Goal: Task Accomplishment & Management: Manage account settings

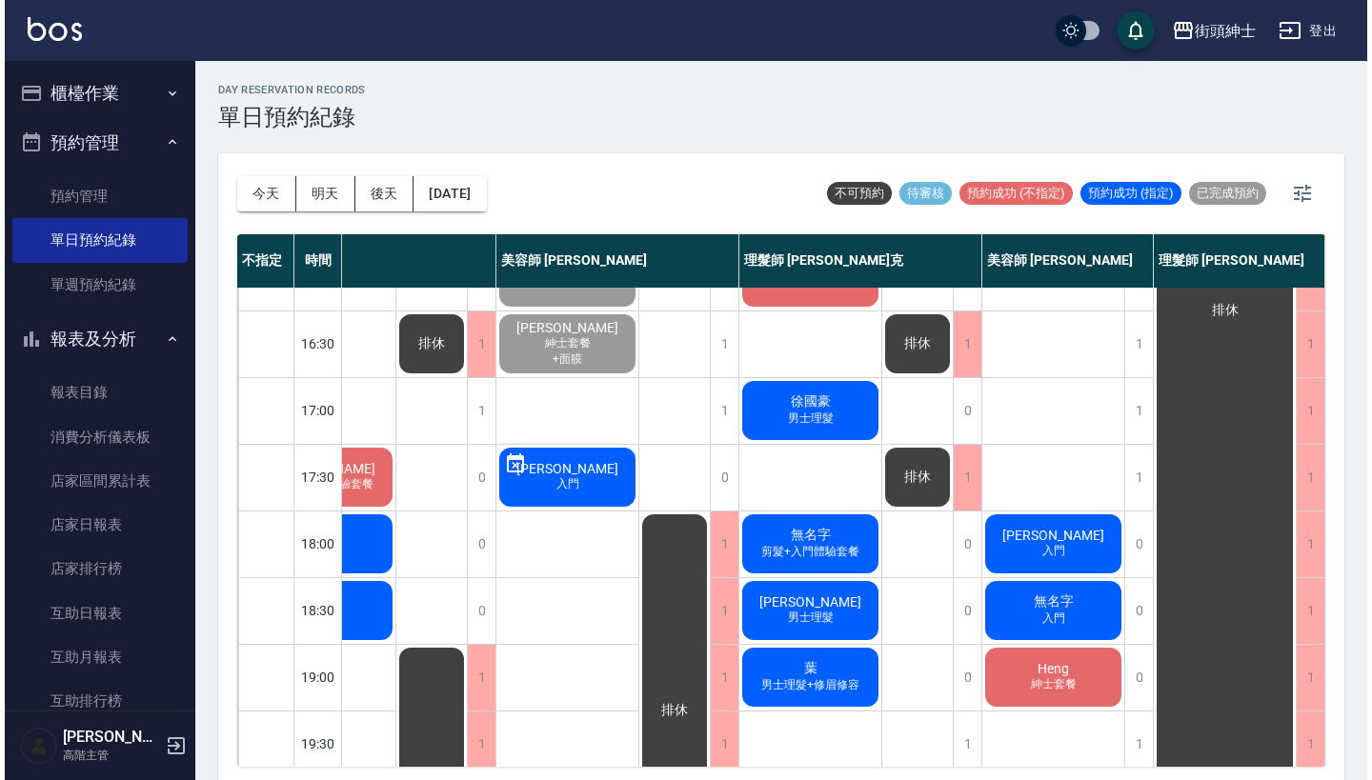
scroll to position [739, 98]
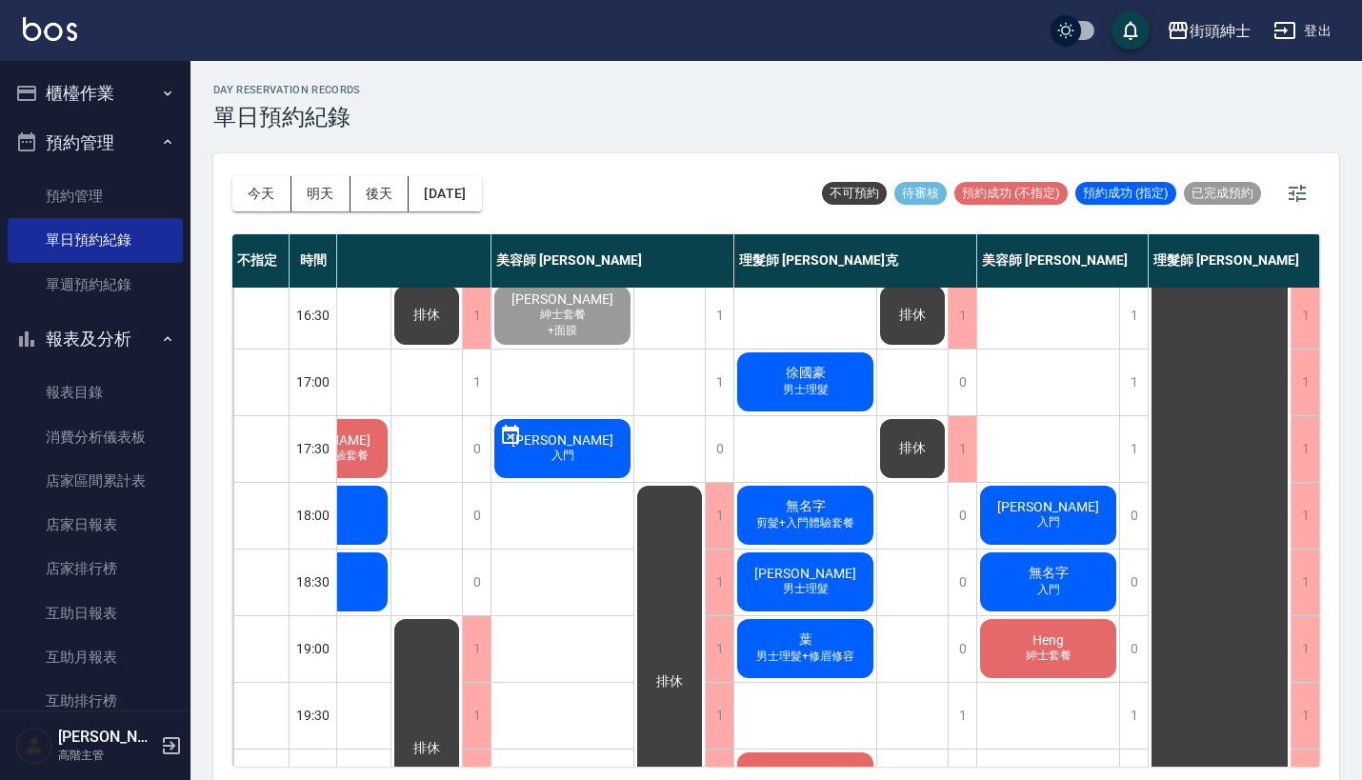
click at [1022, 503] on span "[PERSON_NAME]" at bounding box center [1049, 506] width 110 height 15
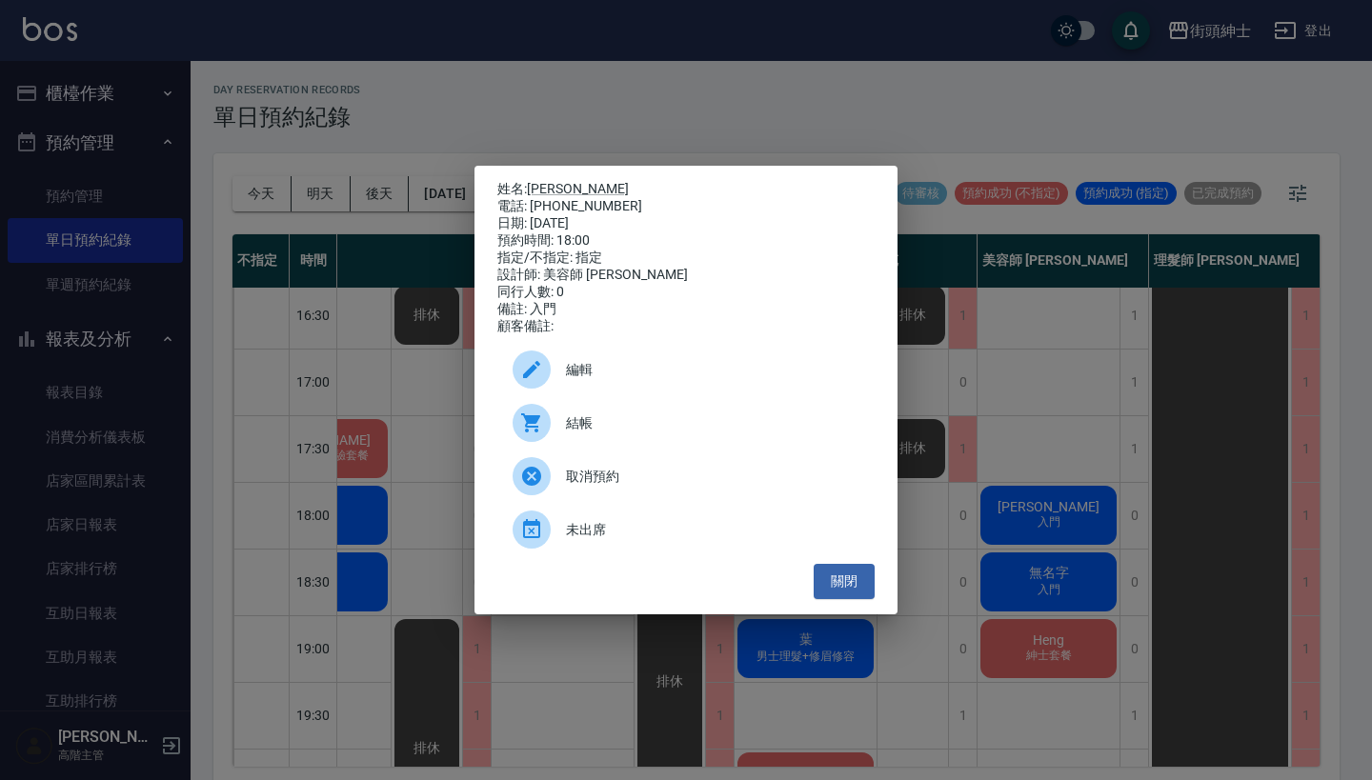
click at [610, 433] on span "結帳" at bounding box center [712, 423] width 293 height 20
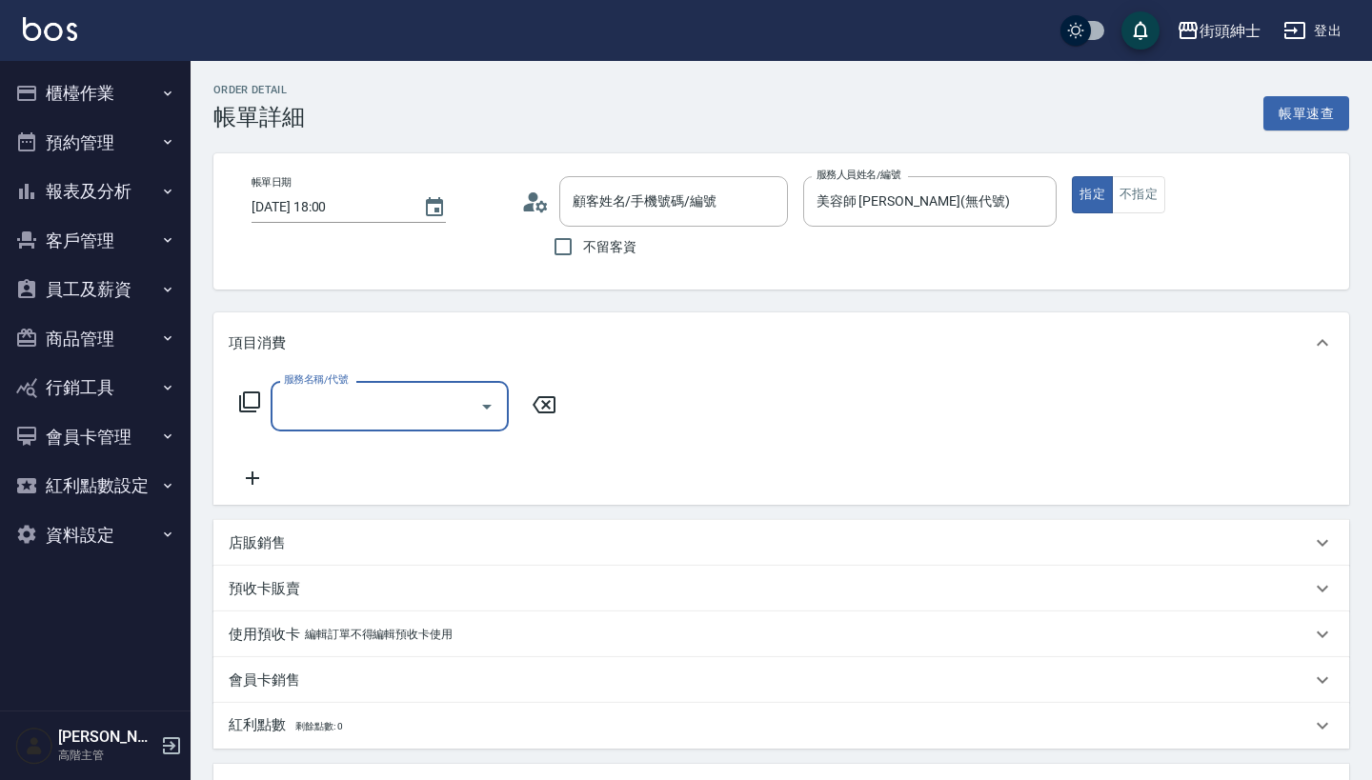
type input "Steven/0960121205/null"
click at [415, 417] on input "服務名稱/代號" at bounding box center [375, 406] width 192 height 33
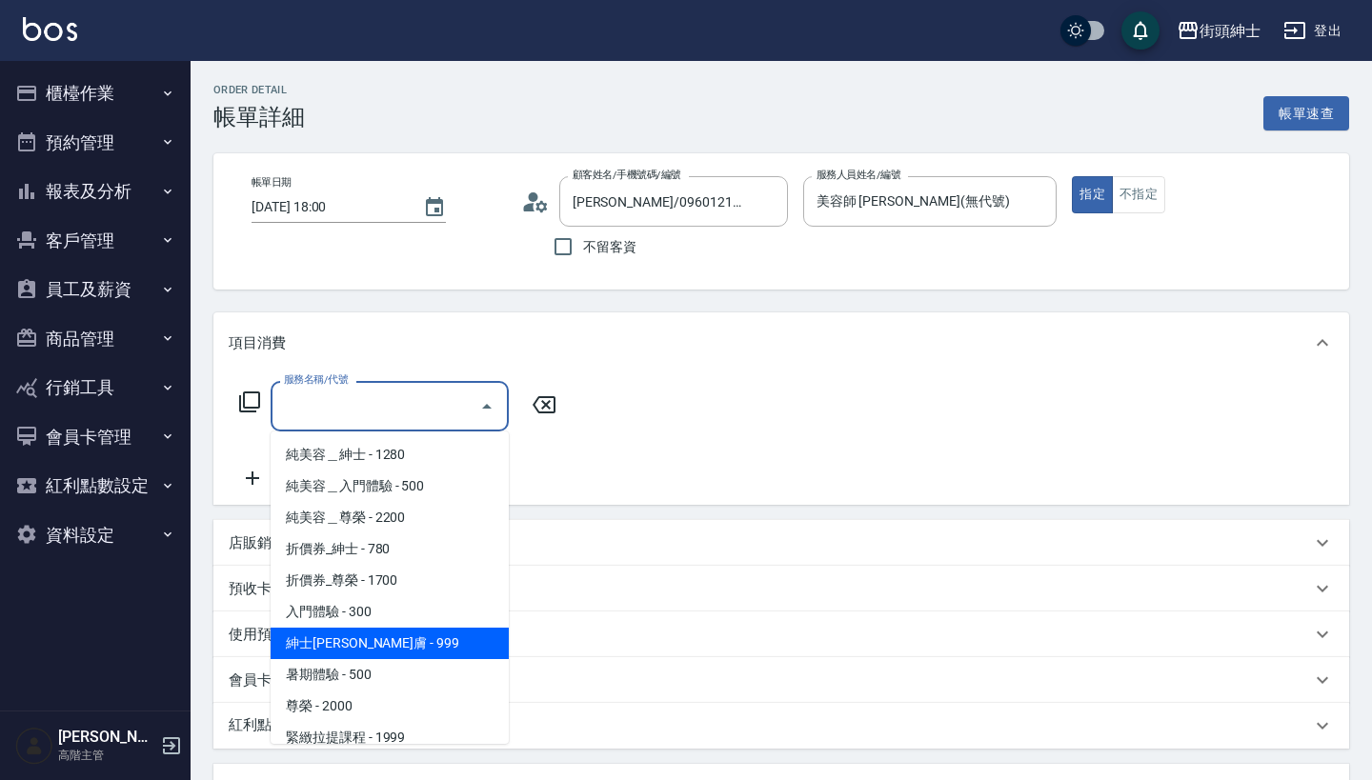
click at [447, 638] on span "紳士全效煥膚 - 999" at bounding box center [390, 643] width 238 height 31
type input "紳士全效煥膚"
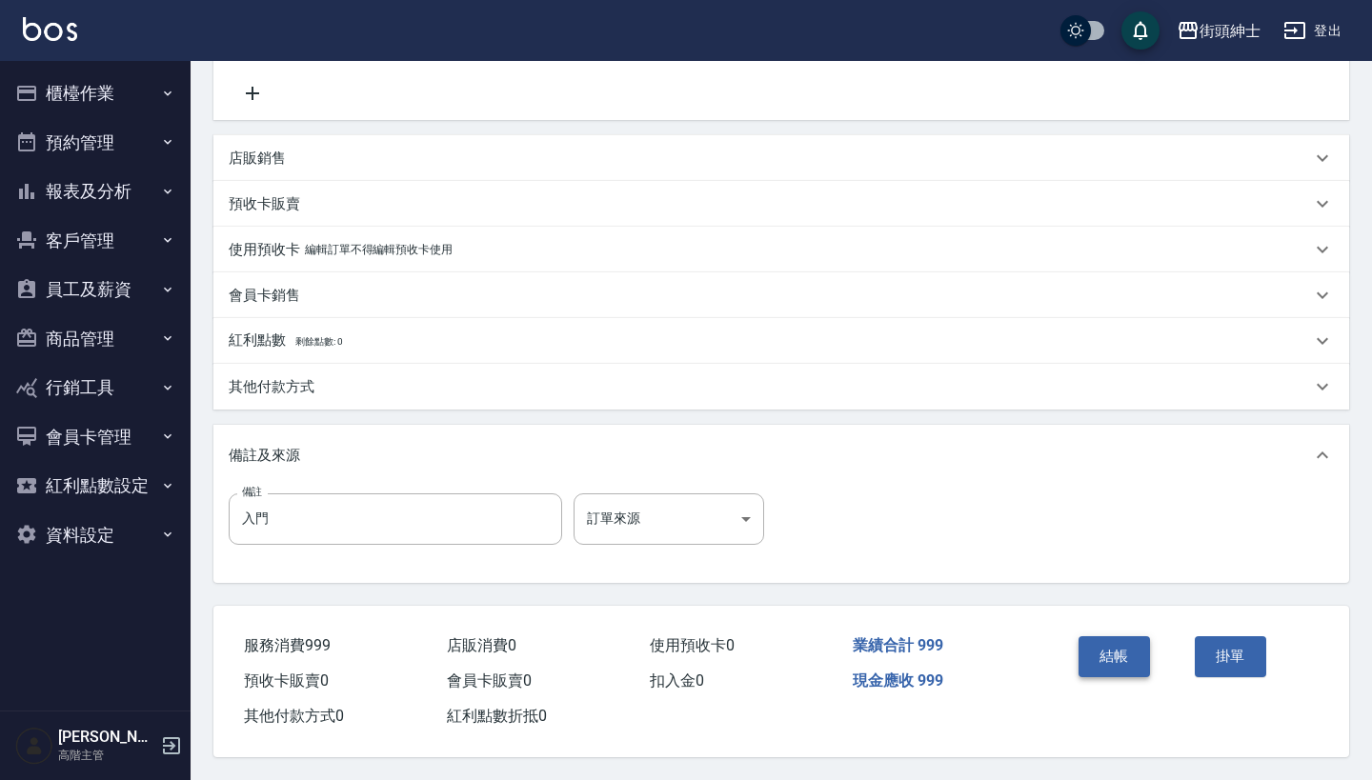
scroll to position [394, 0]
click at [1112, 664] on button "結帳" at bounding box center [1113, 656] width 71 height 40
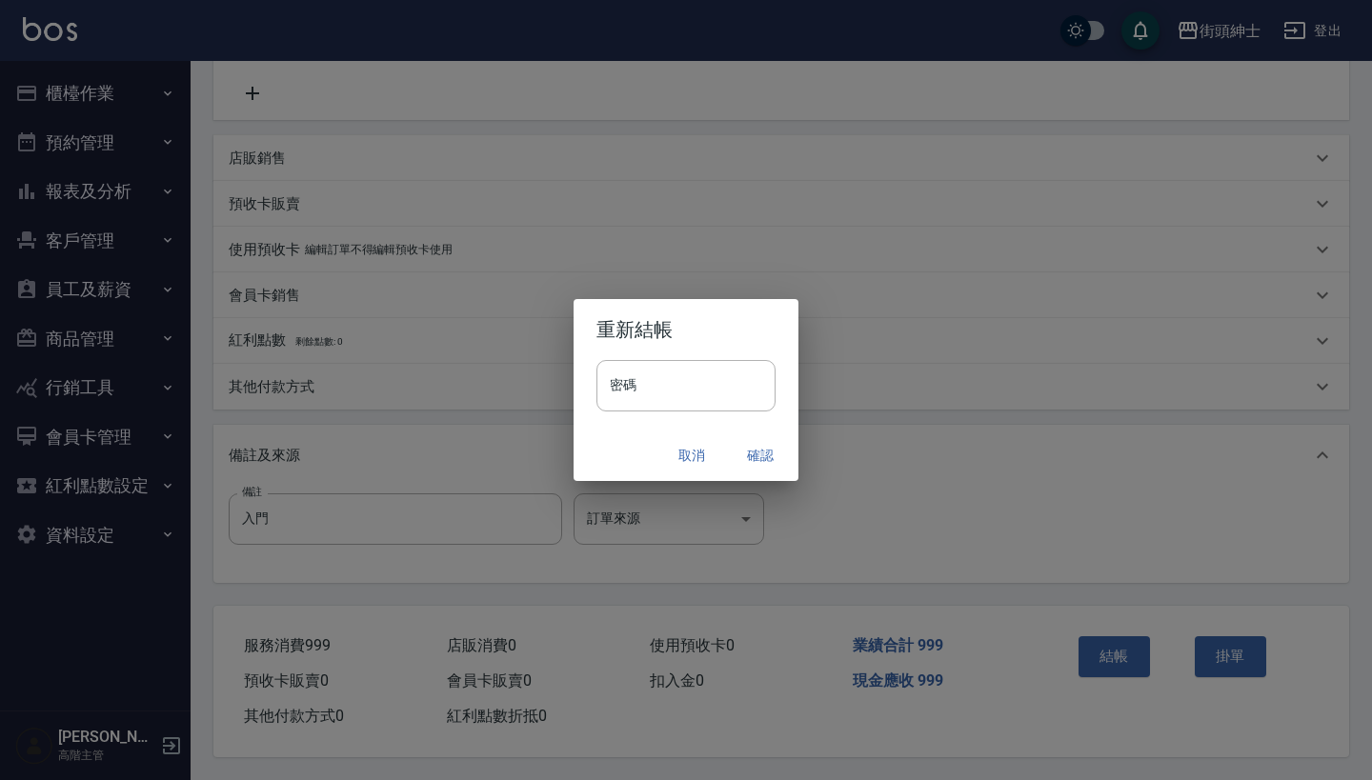
click at [778, 445] on button "確認" at bounding box center [760, 455] width 61 height 35
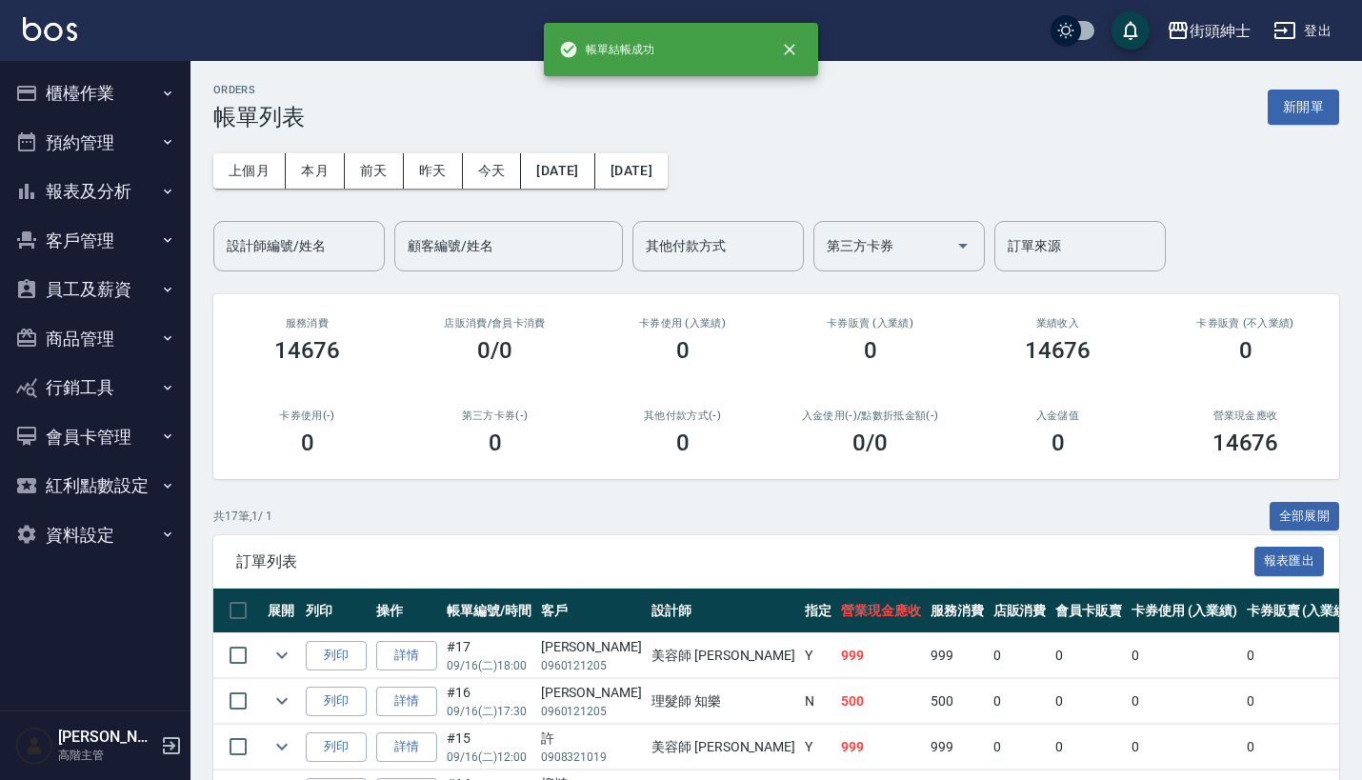
click at [140, 144] on button "預約管理" at bounding box center [95, 143] width 175 height 50
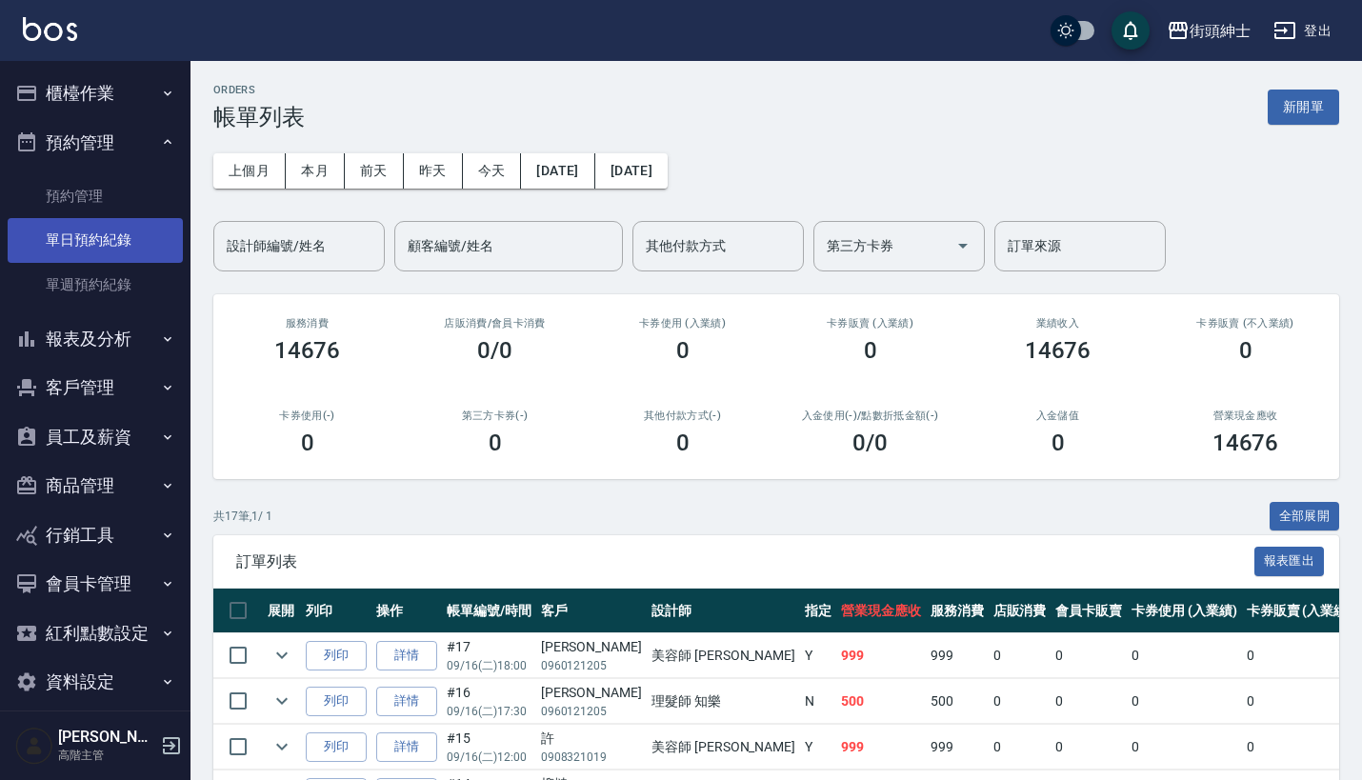
click at [106, 241] on link "單日預約紀錄" at bounding box center [95, 240] width 175 height 44
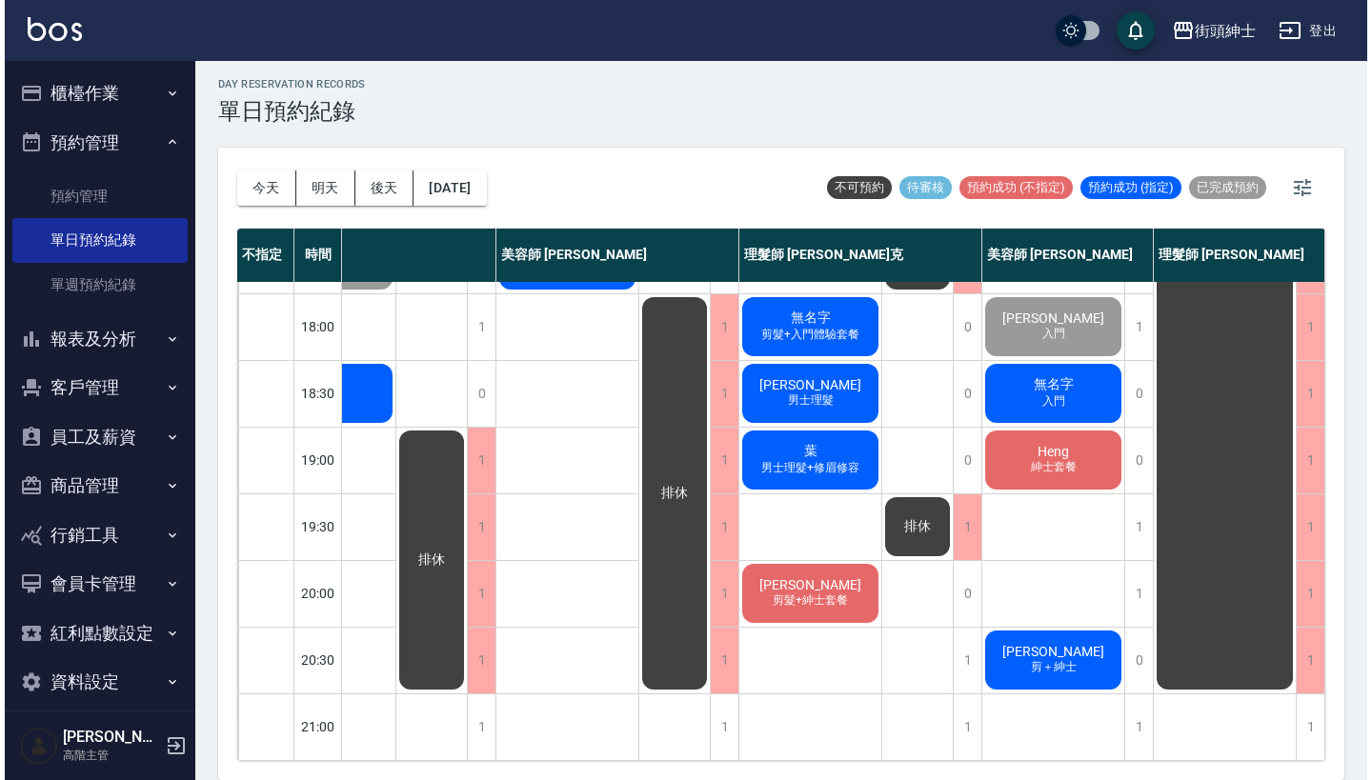
scroll to position [5, 0]
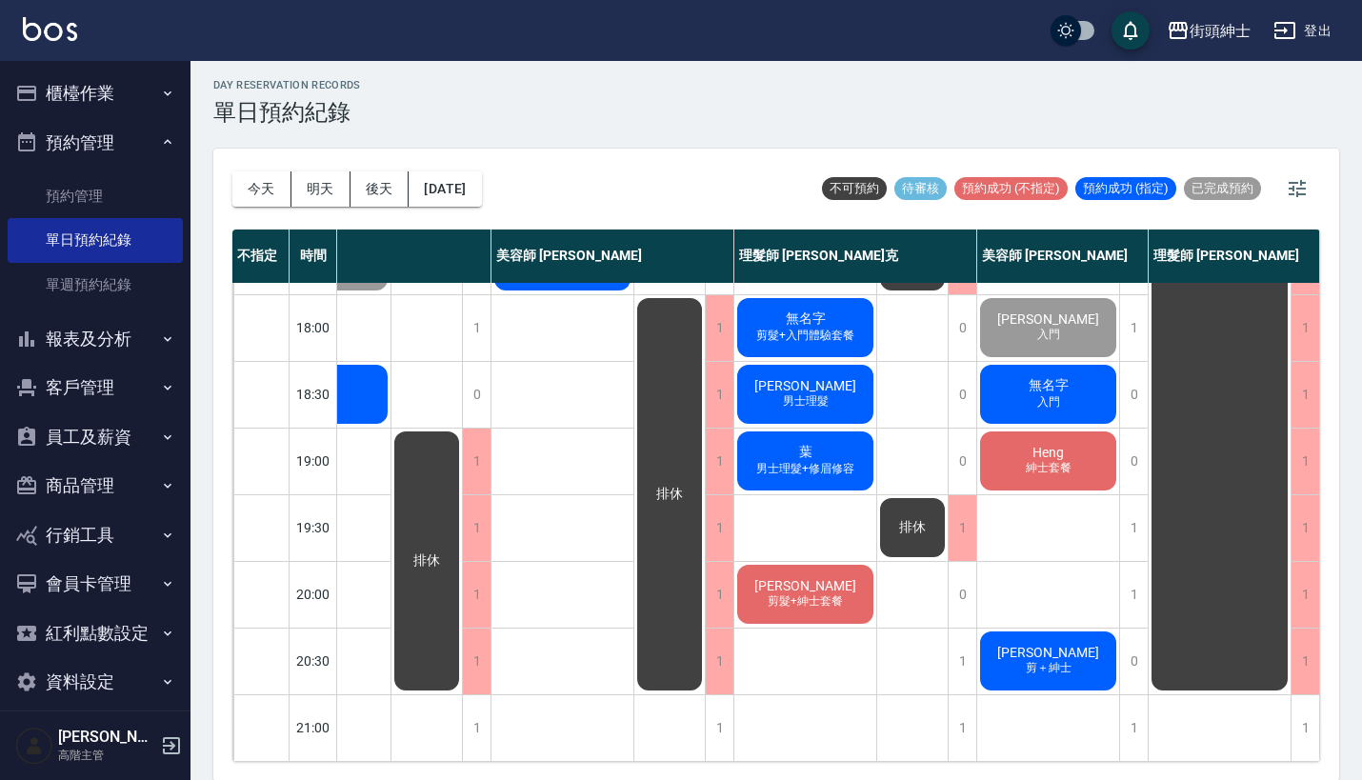
click at [1032, 398] on div "無名字 入門" at bounding box center [1048, 394] width 142 height 65
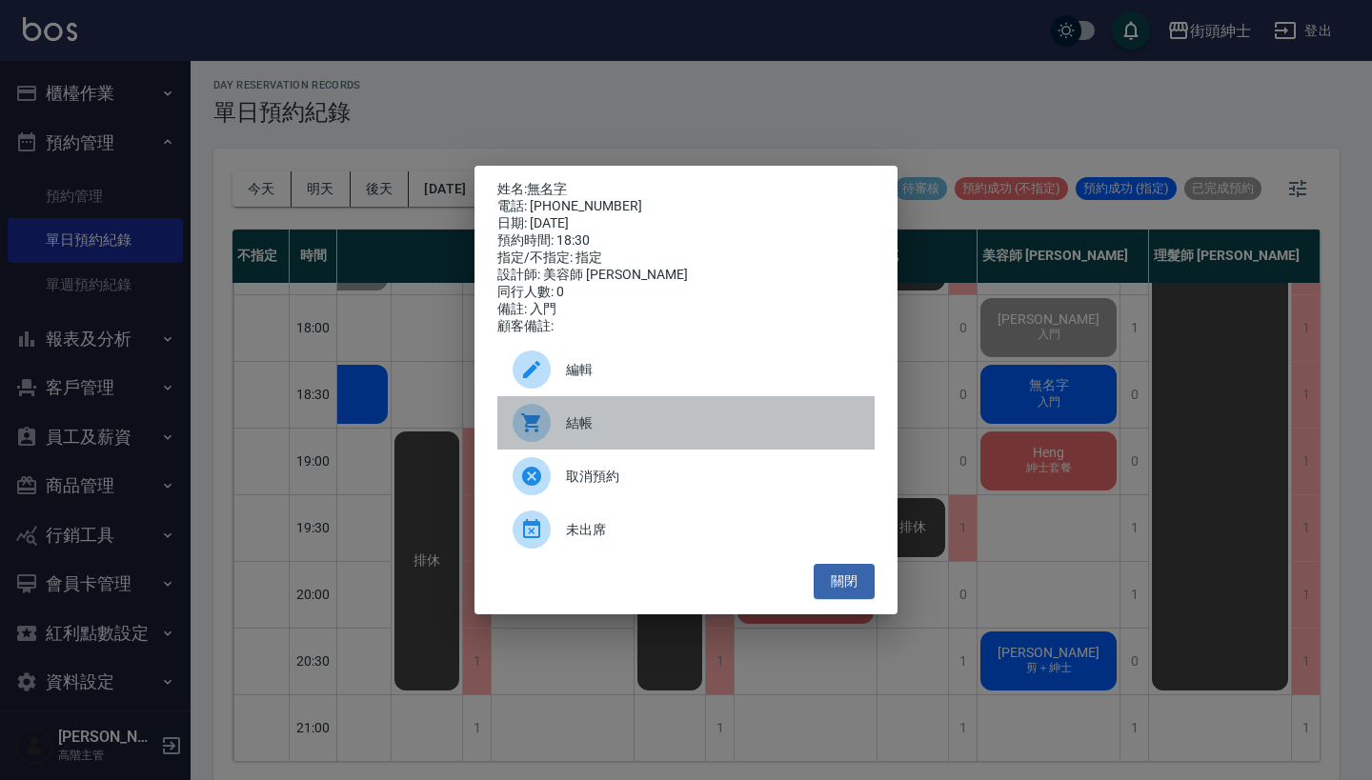
click at [614, 433] on span "結帳" at bounding box center [712, 423] width 293 height 20
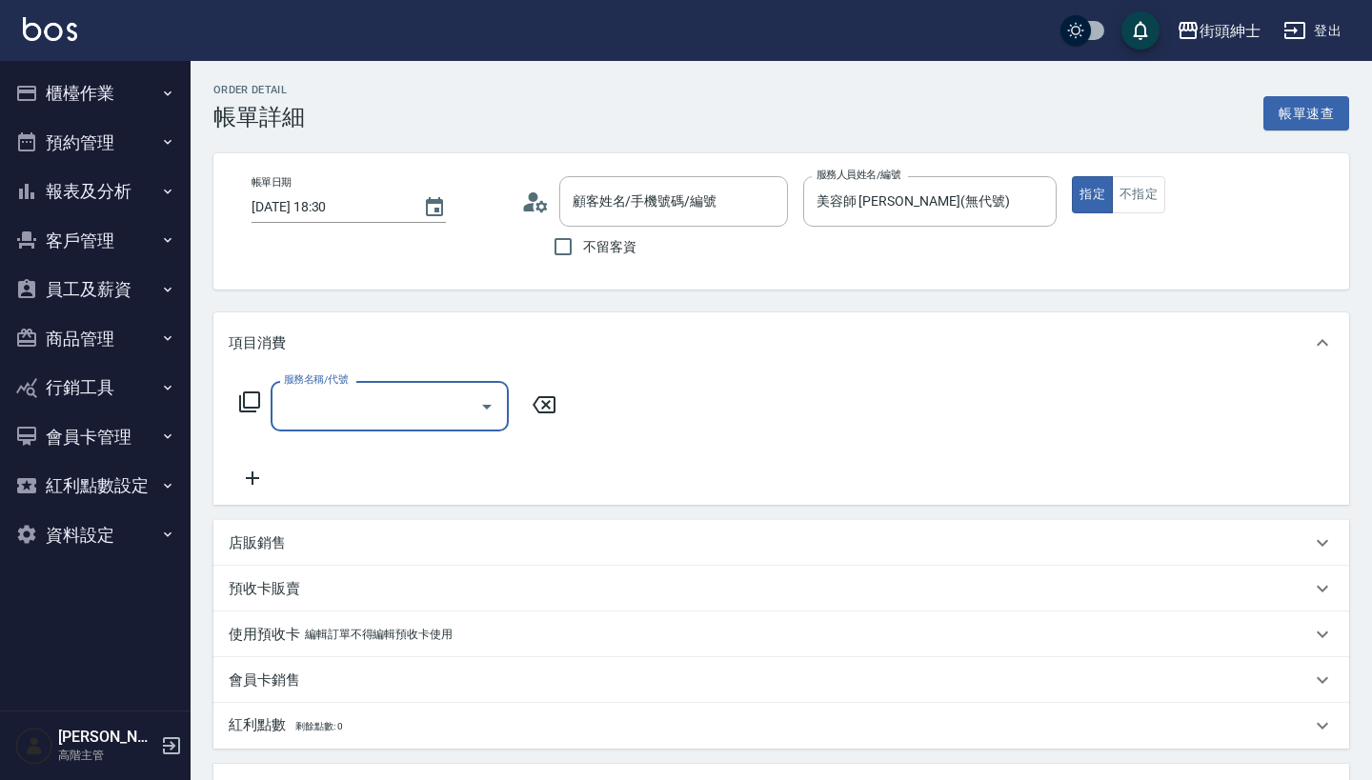
type input "無名字/0932390849/null"
click at [379, 393] on input "服務名稱/代號" at bounding box center [375, 406] width 192 height 33
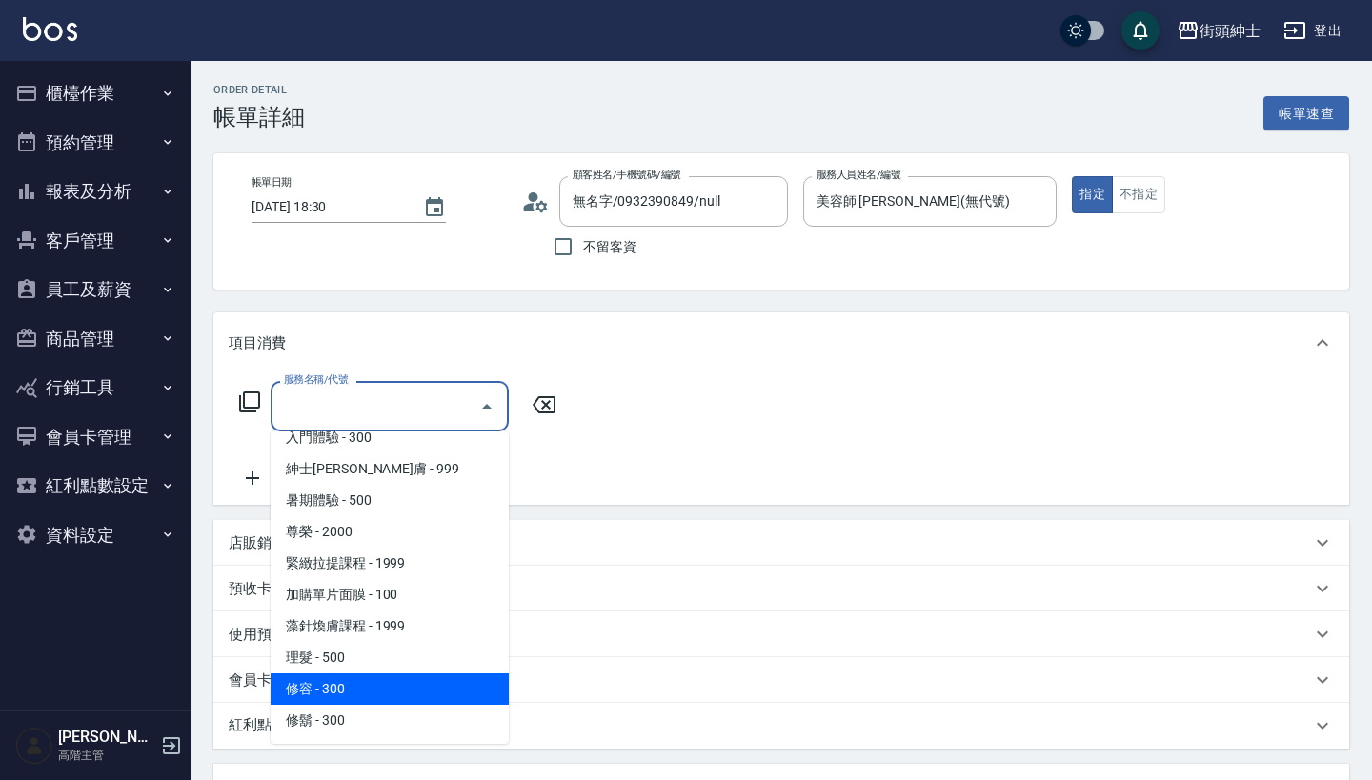
scroll to position [174, 0]
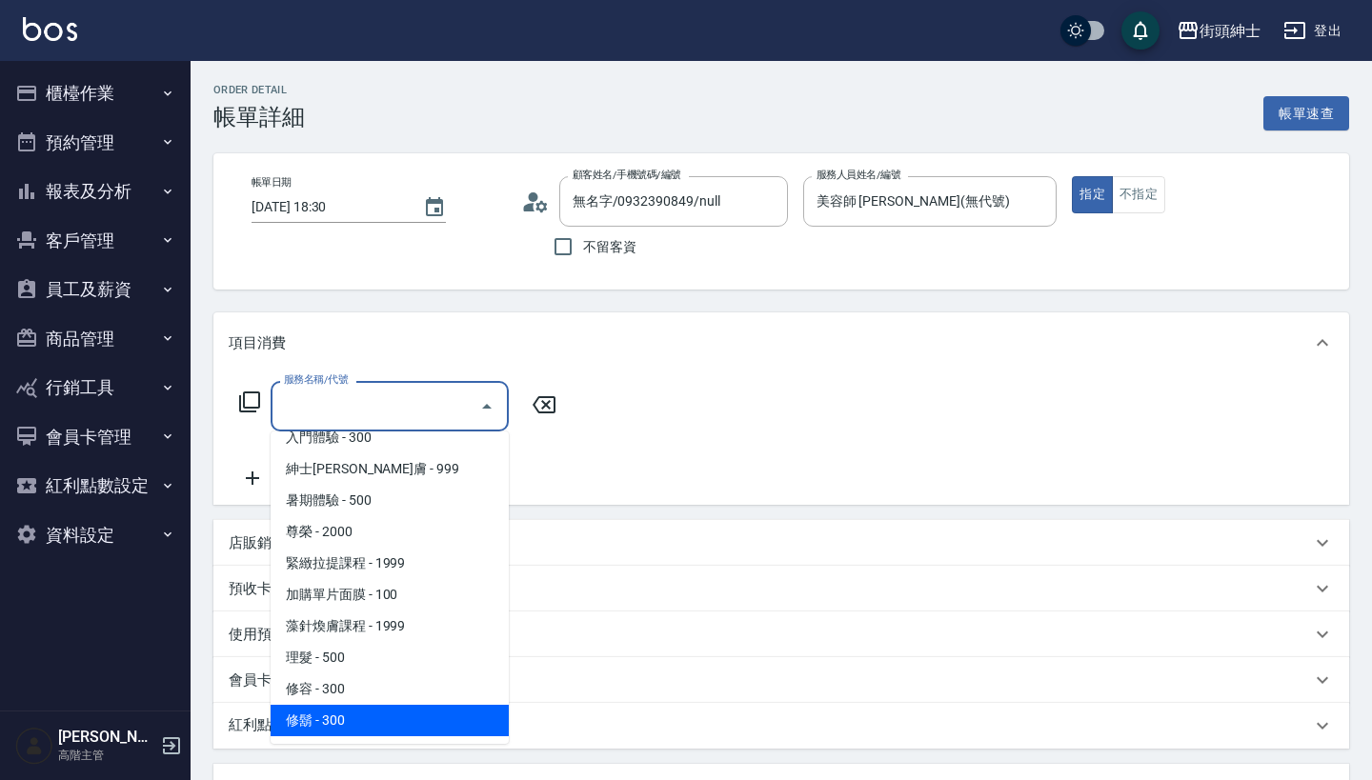
click at [408, 705] on span "修鬍 - 300" at bounding box center [390, 720] width 238 height 31
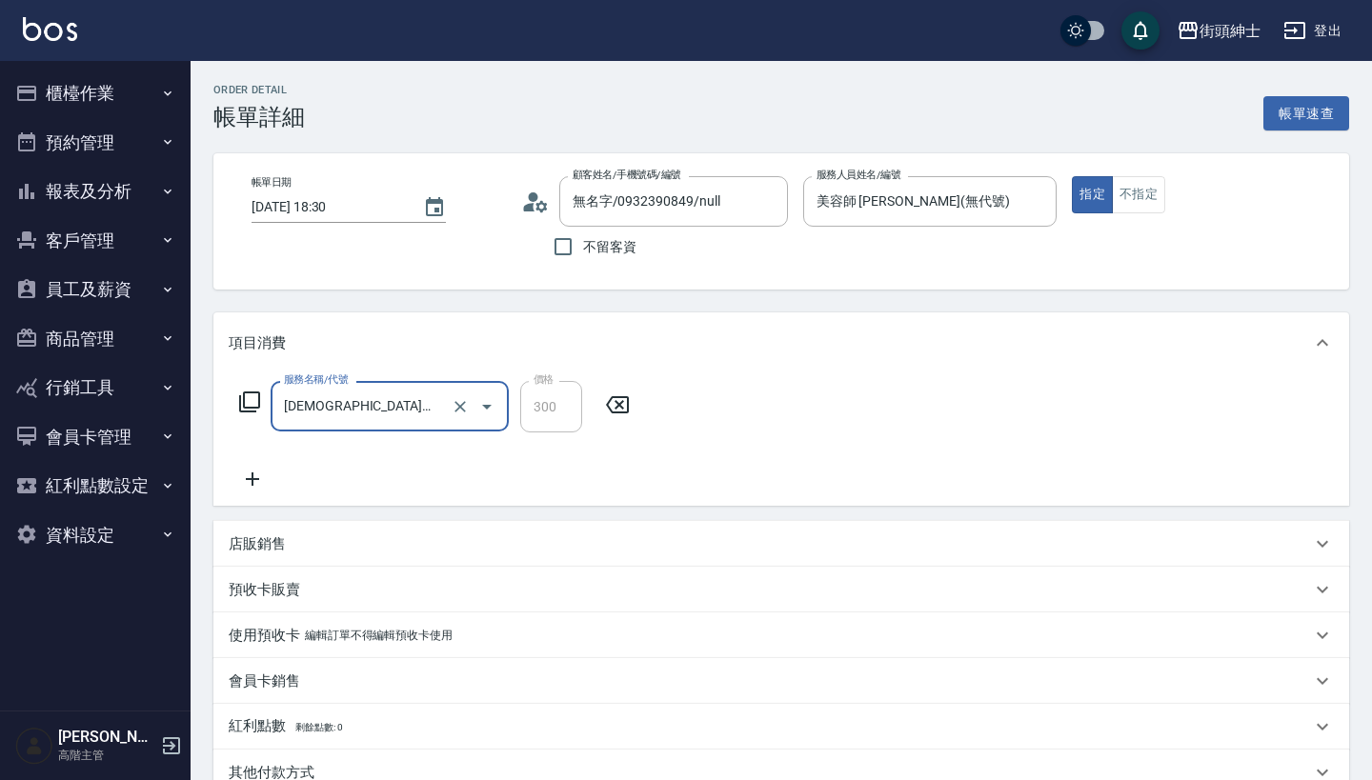
click at [384, 413] on input "[DEMOGRAPHIC_DATA]鬍(A04)" at bounding box center [363, 406] width 168 height 33
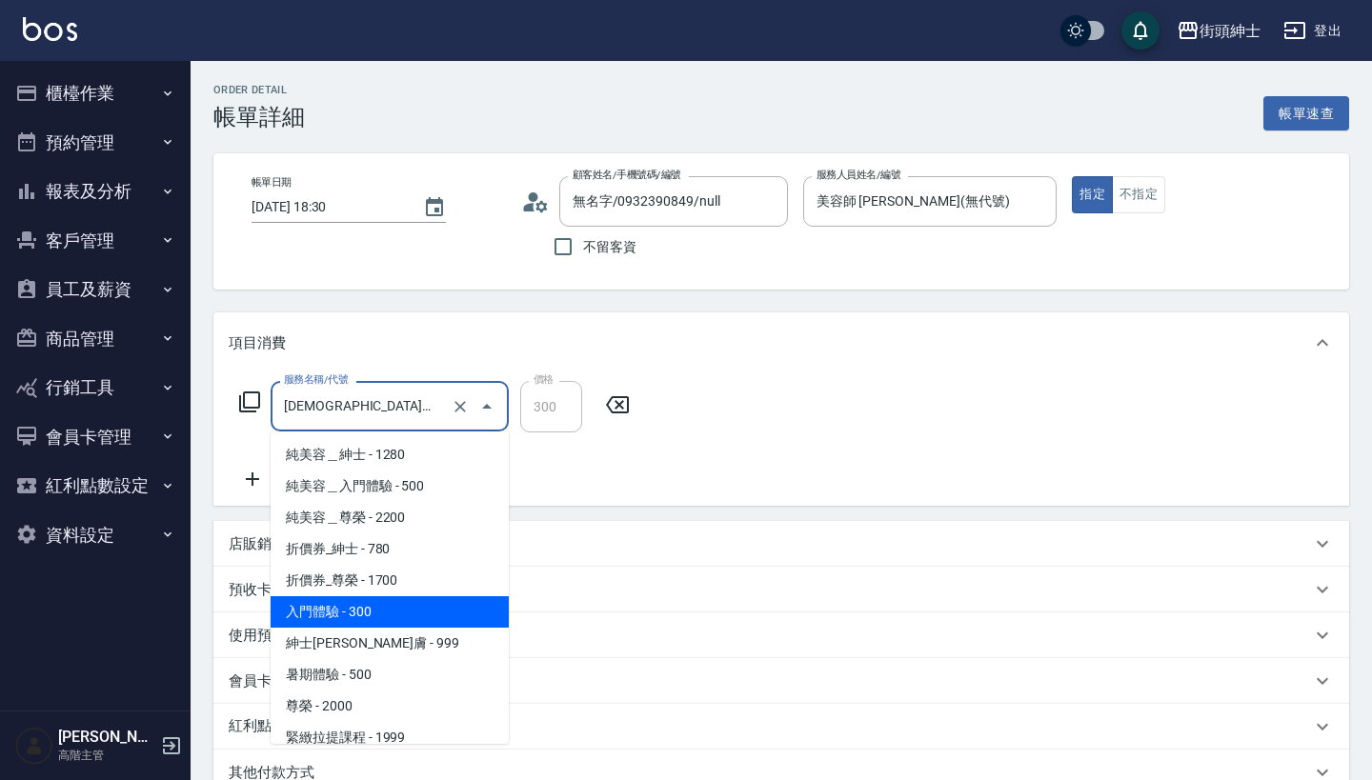
scroll to position [167, 0]
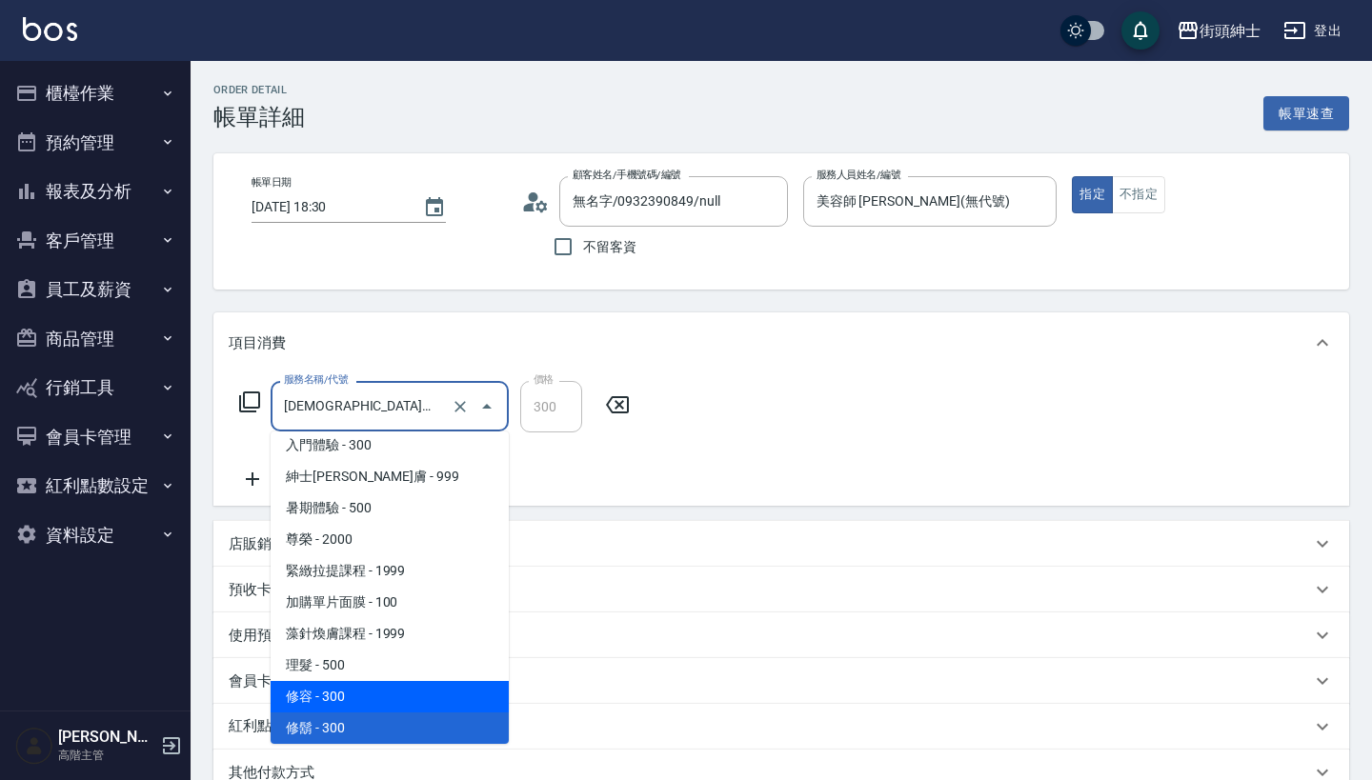
click at [377, 694] on span "修容 - 300" at bounding box center [390, 696] width 238 height 31
type input "修容(A03)"
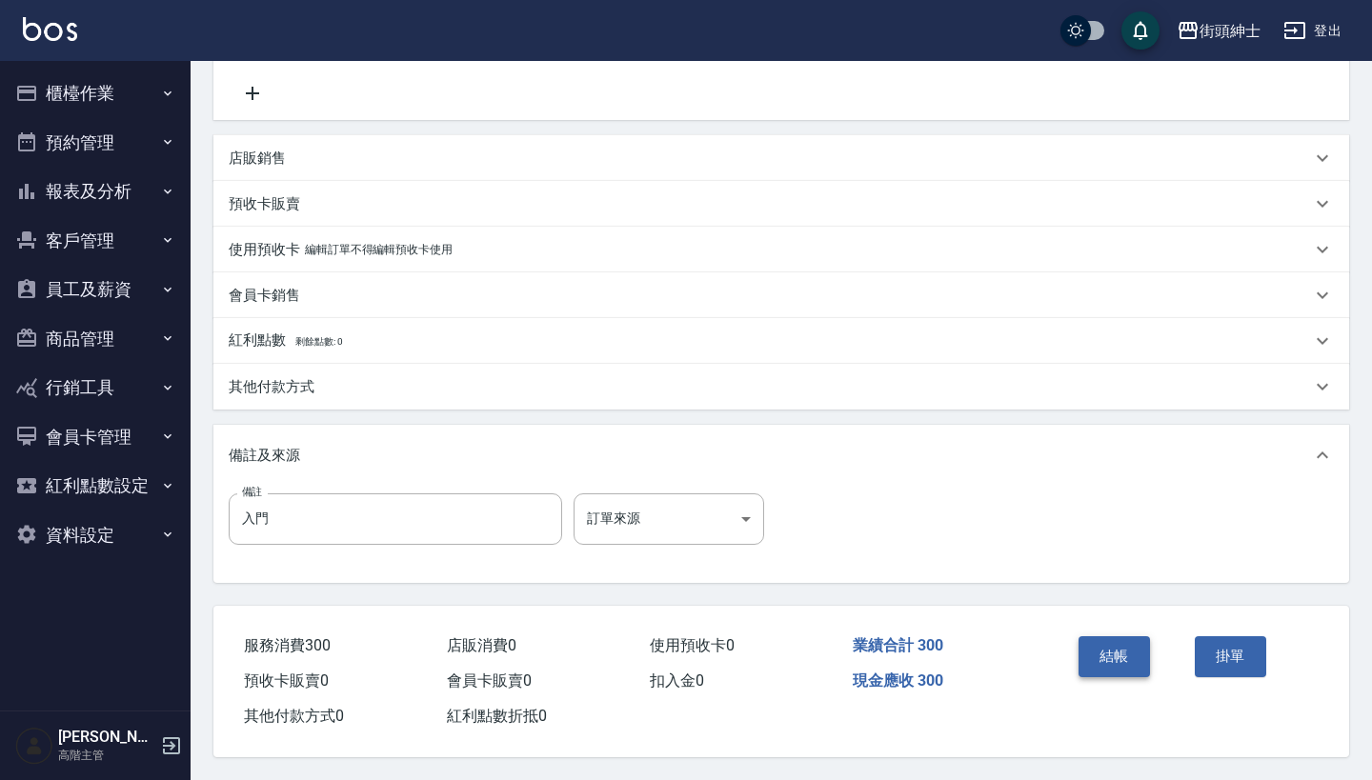
click at [1142, 640] on button "結帳" at bounding box center [1113, 656] width 71 height 40
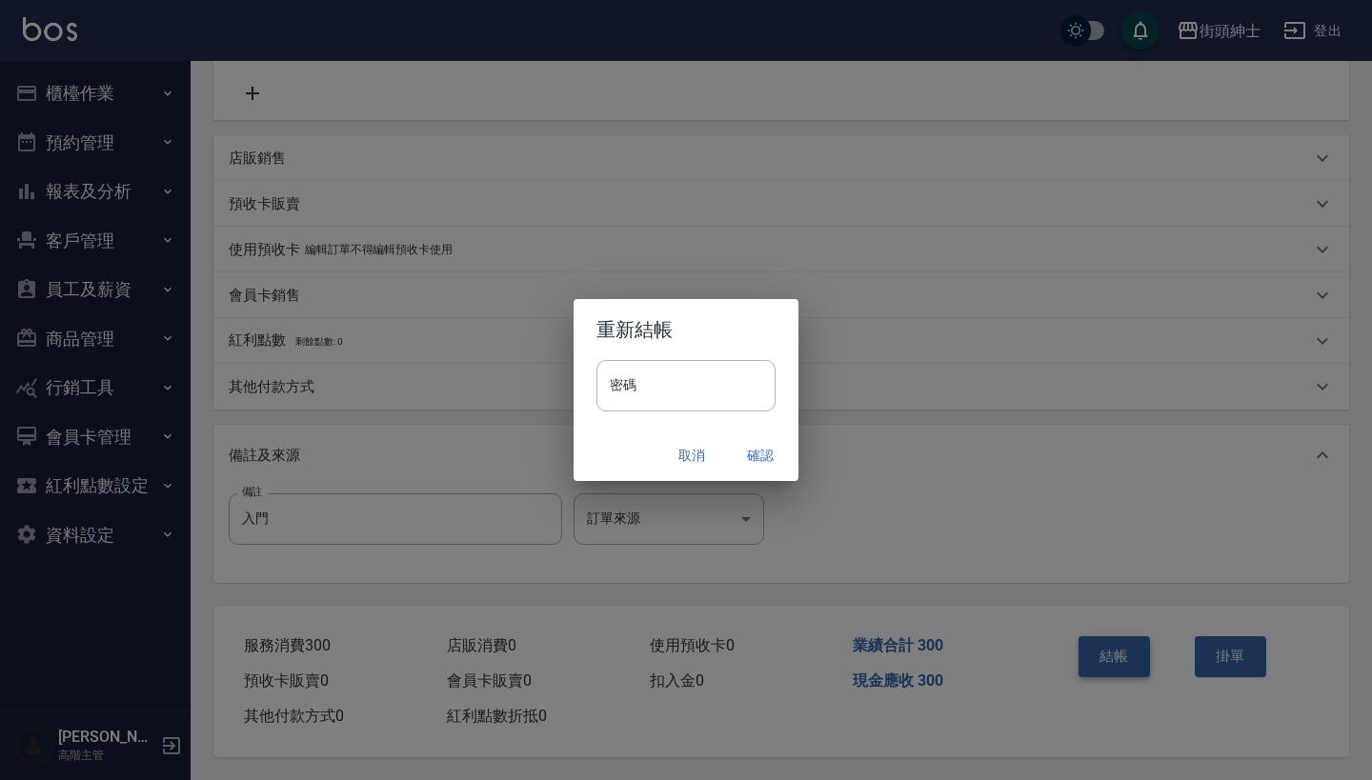
scroll to position [394, 0]
click at [761, 462] on button "確認" at bounding box center [760, 455] width 61 height 35
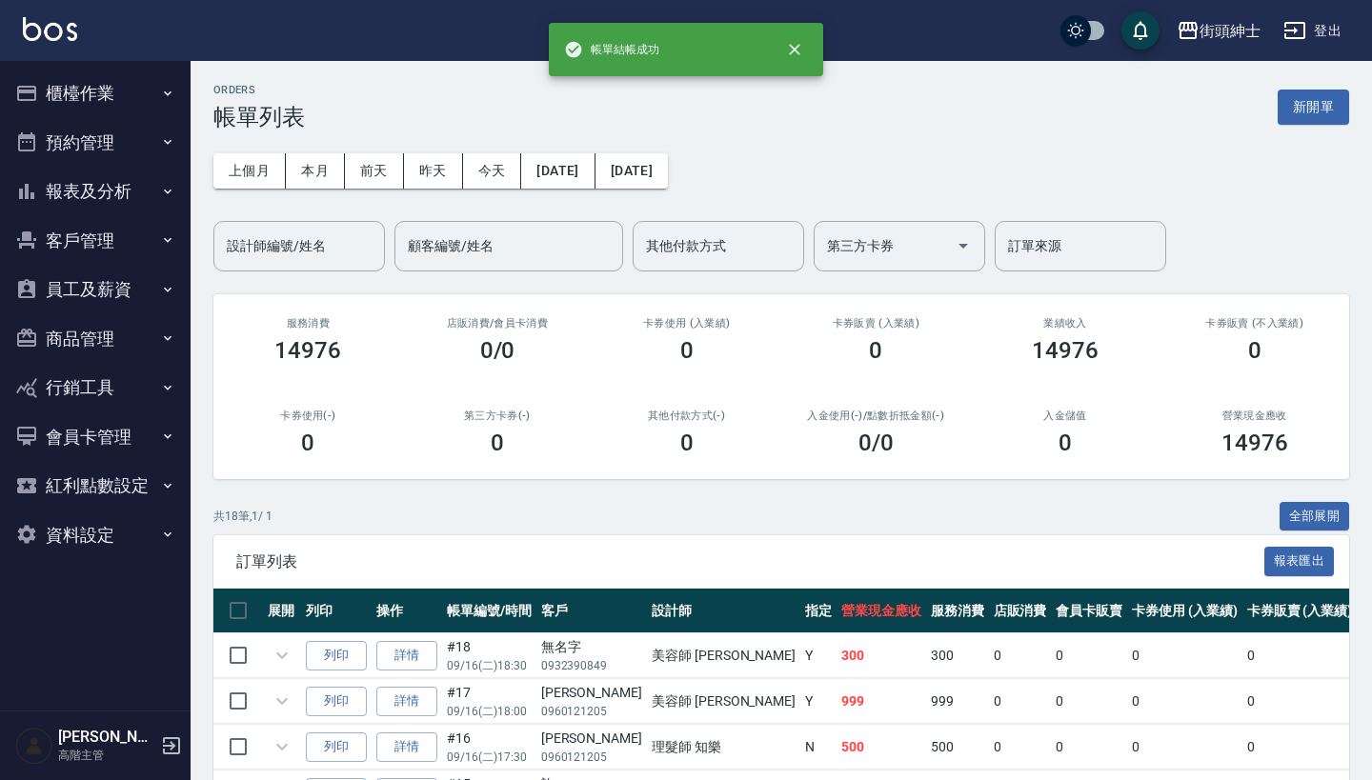
click at [102, 134] on button "預約管理" at bounding box center [95, 143] width 175 height 50
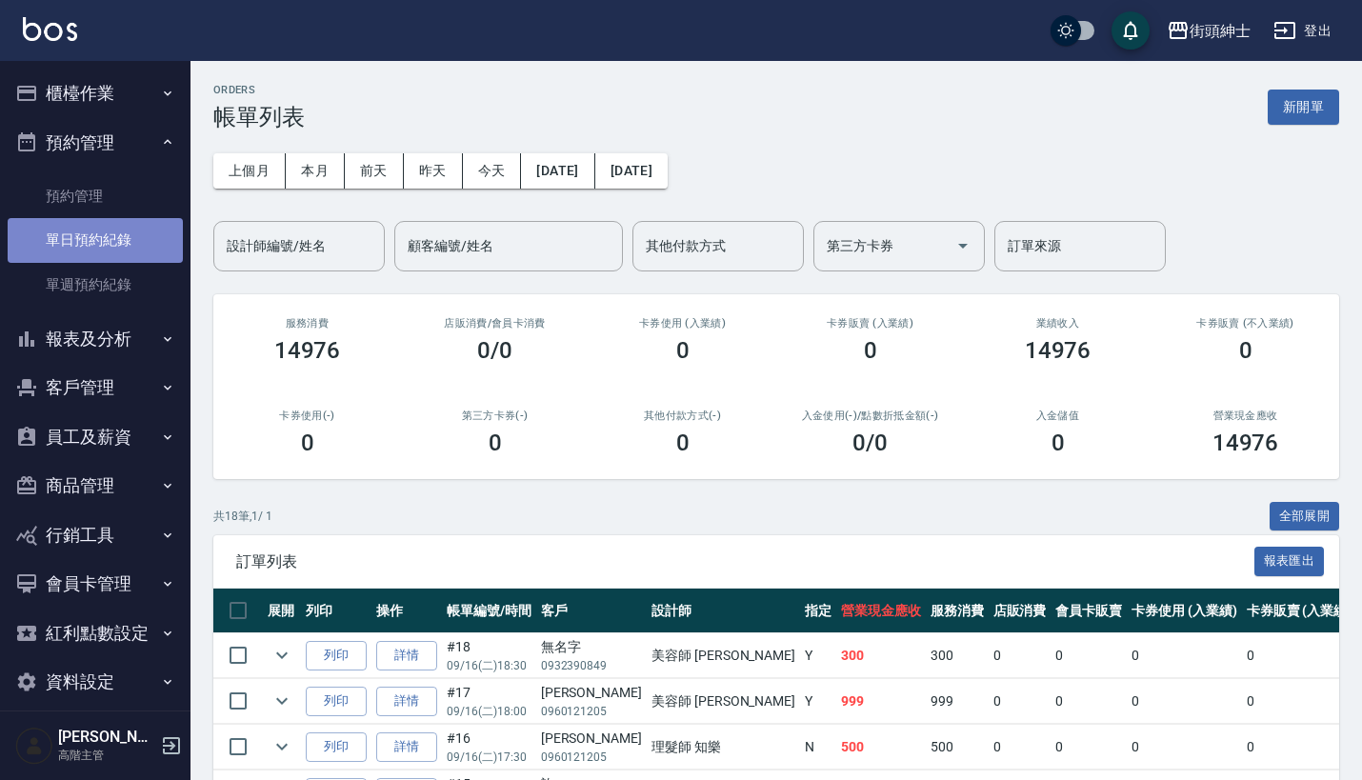
click at [109, 237] on link "單日預約紀錄" at bounding box center [95, 240] width 175 height 44
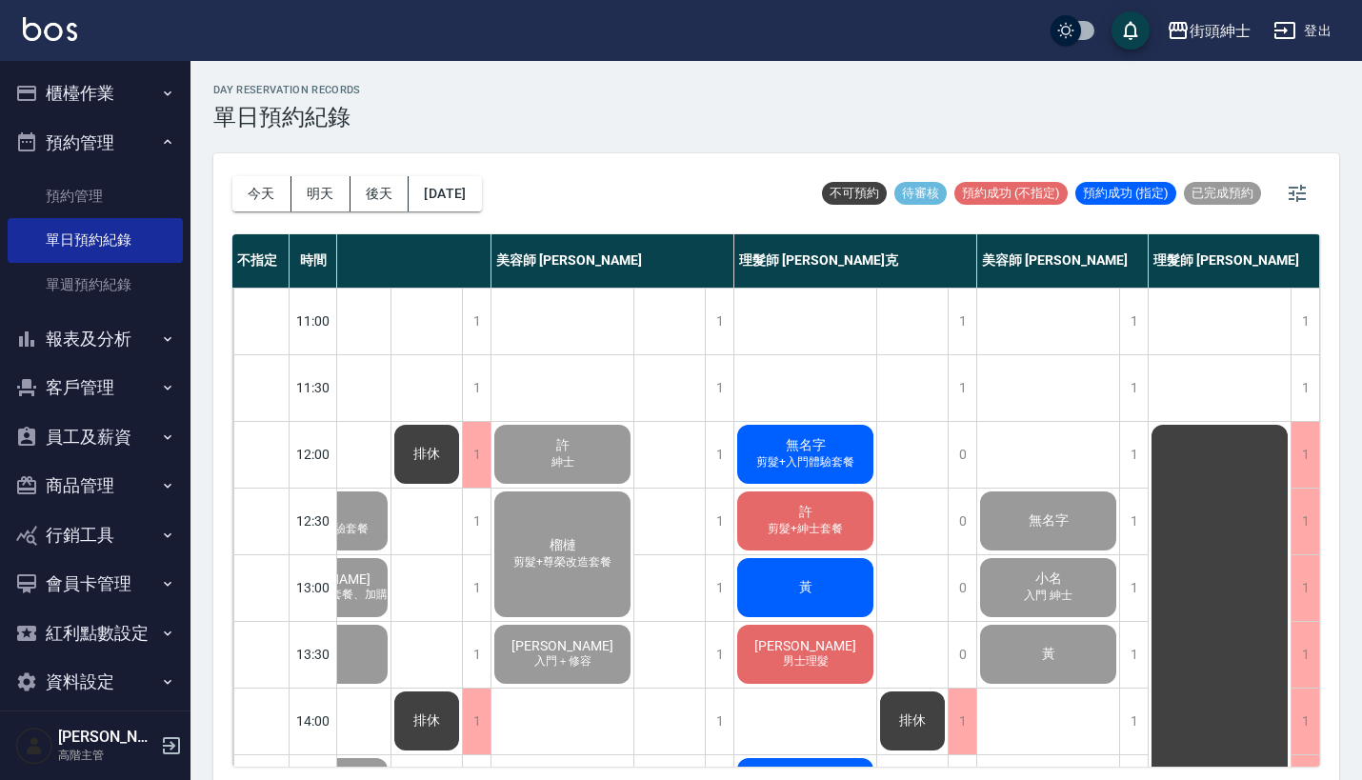
click at [135, 350] on button "報表及分析" at bounding box center [95, 339] width 175 height 50
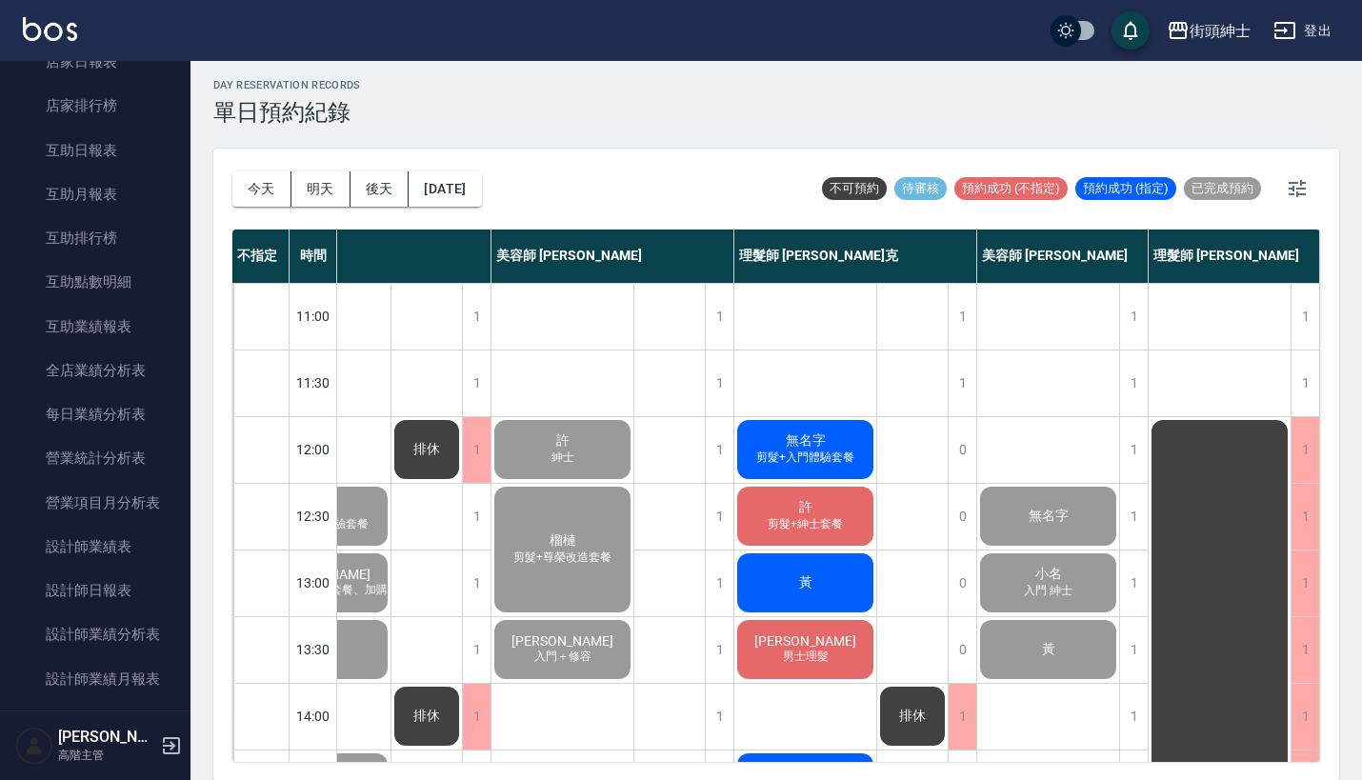
scroll to position [512, 0]
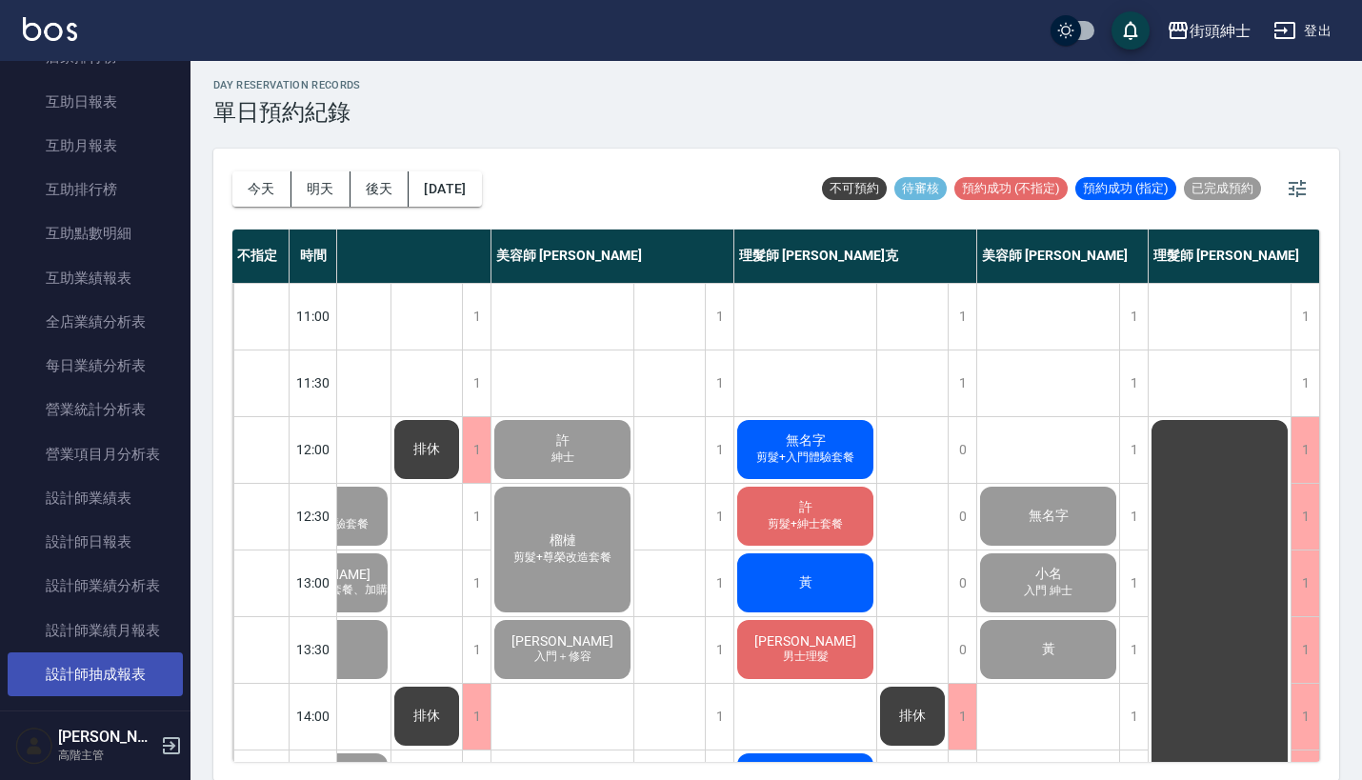
click at [131, 674] on link "設計師抽成報表" at bounding box center [95, 675] width 175 height 44
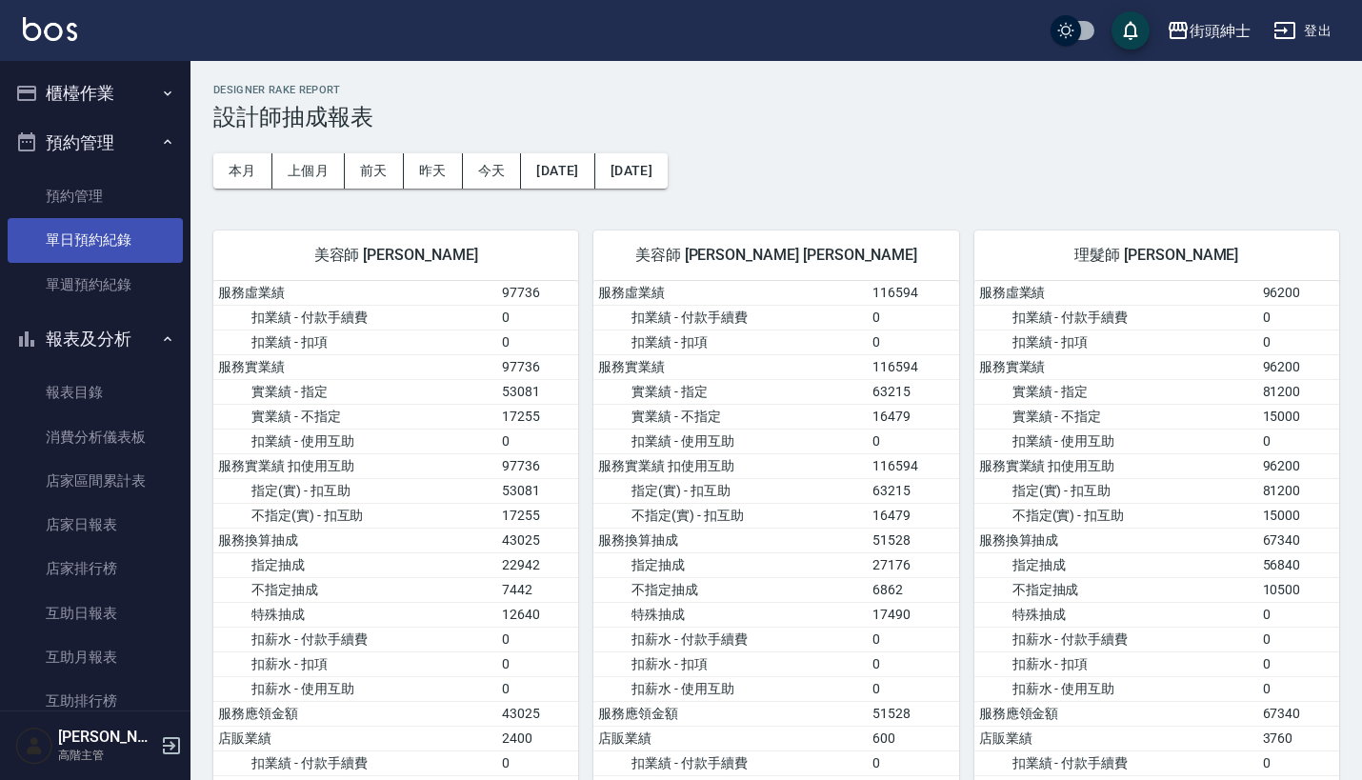
click at [107, 249] on link "單日預約紀錄" at bounding box center [95, 240] width 175 height 44
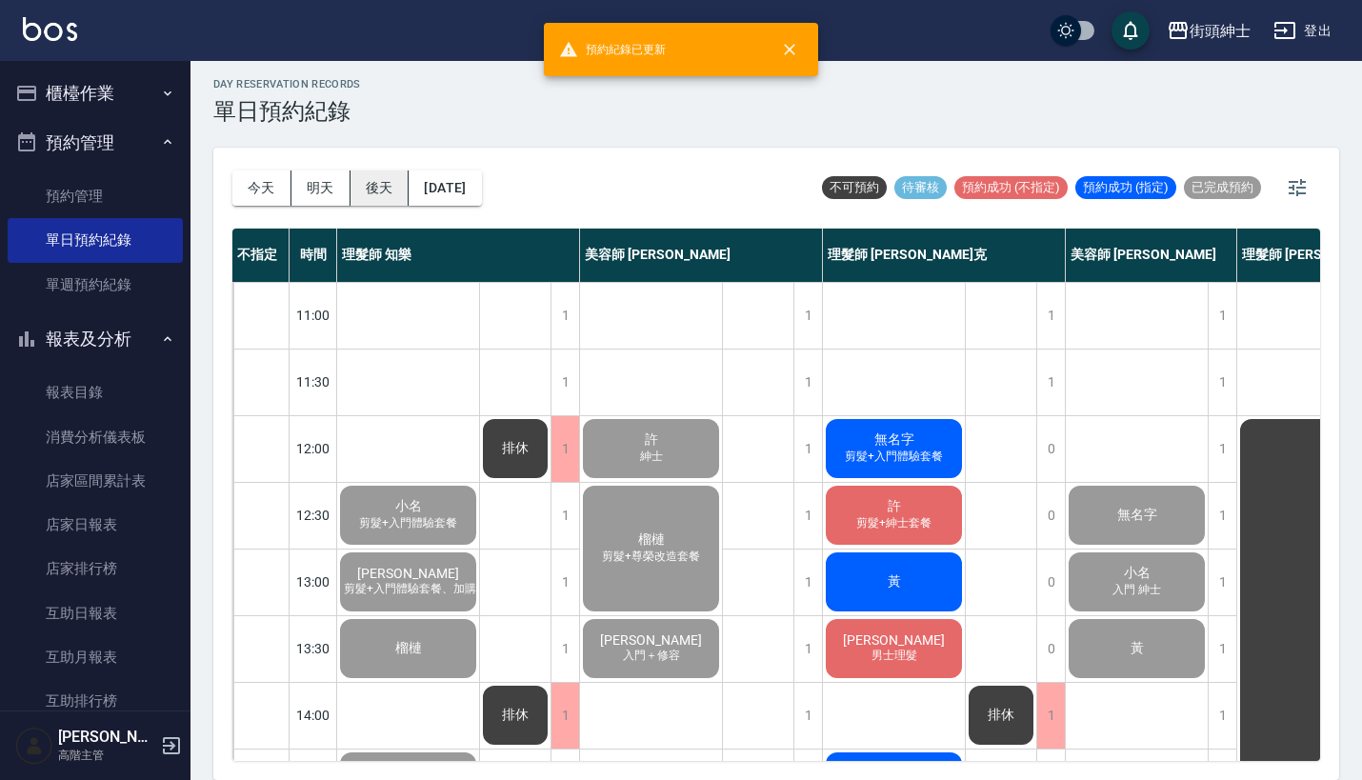
scroll to position [5, 0]
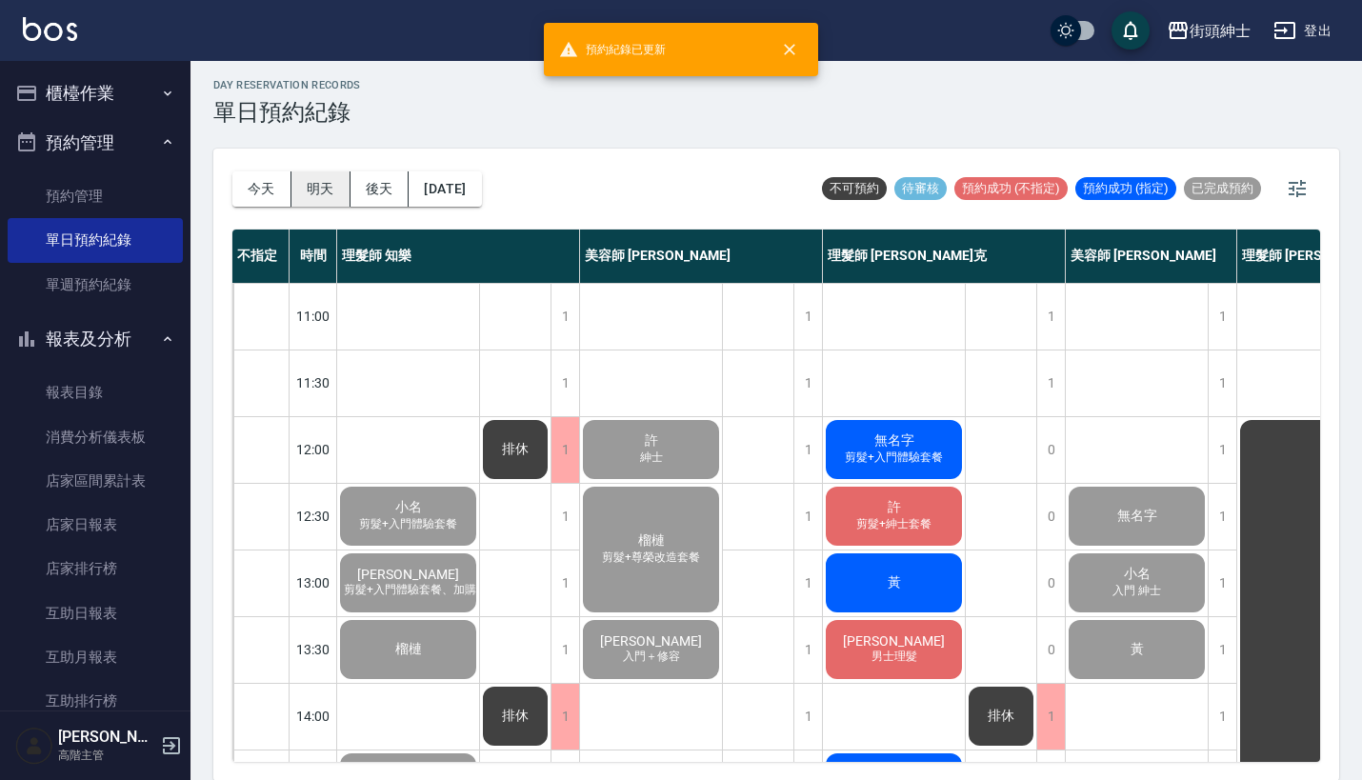
click at [328, 195] on button "明天" at bounding box center [321, 188] width 59 height 35
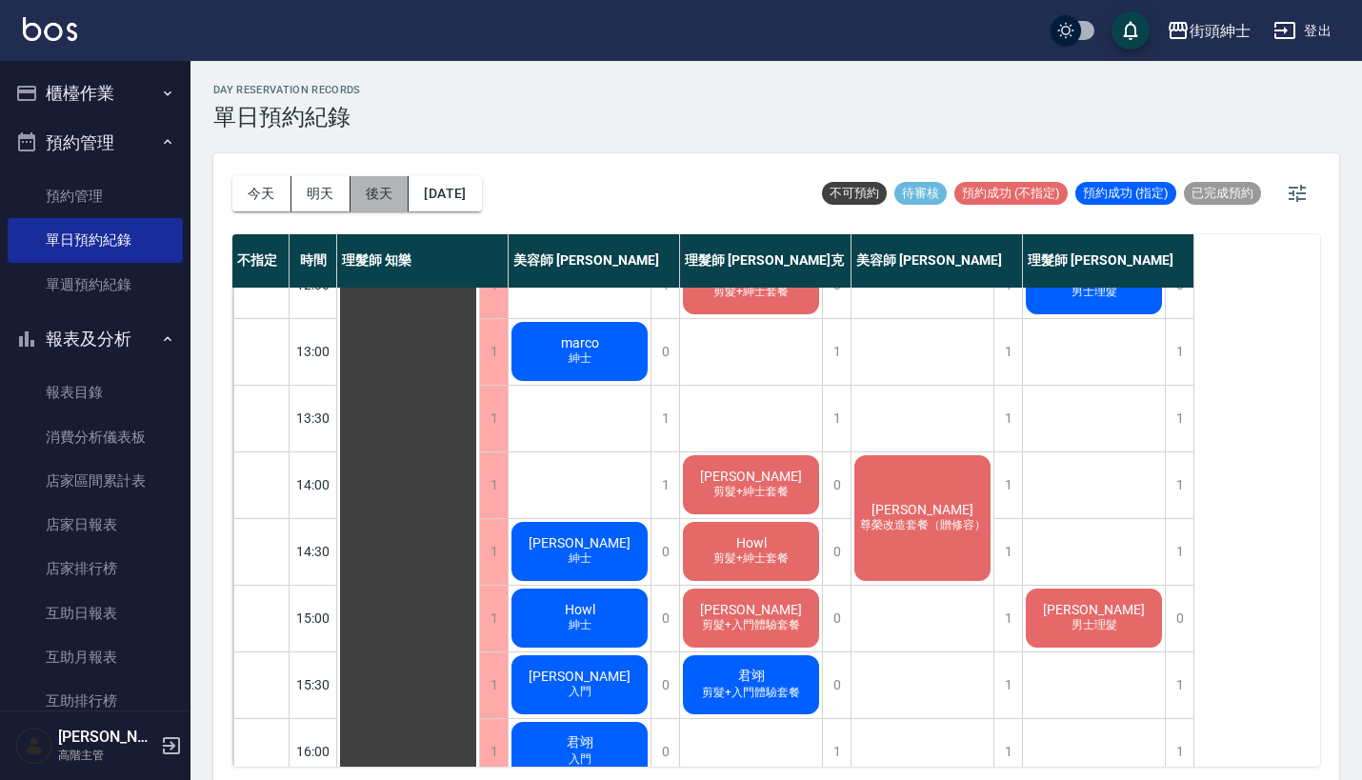
click at [380, 199] on button "後天" at bounding box center [380, 193] width 59 height 35
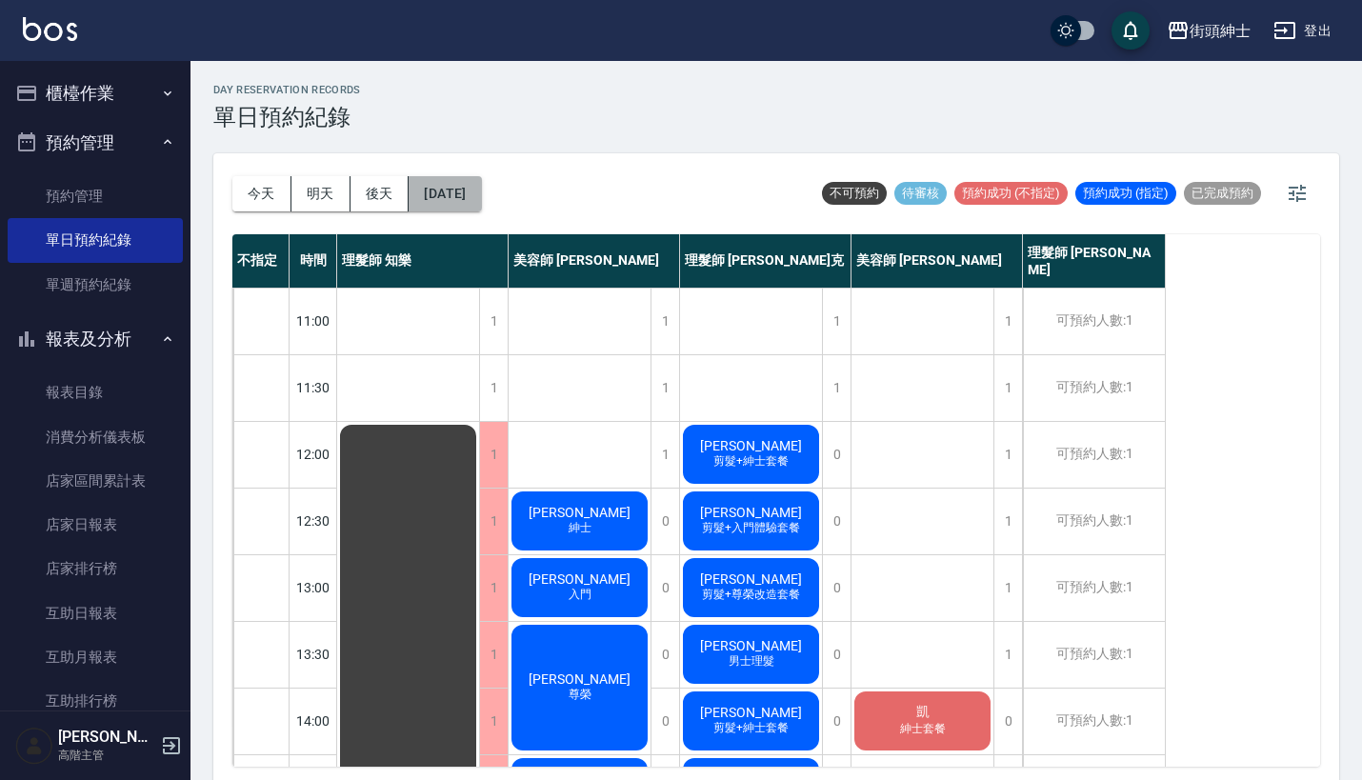
click at [468, 199] on button "[DATE]" at bounding box center [445, 193] width 72 height 35
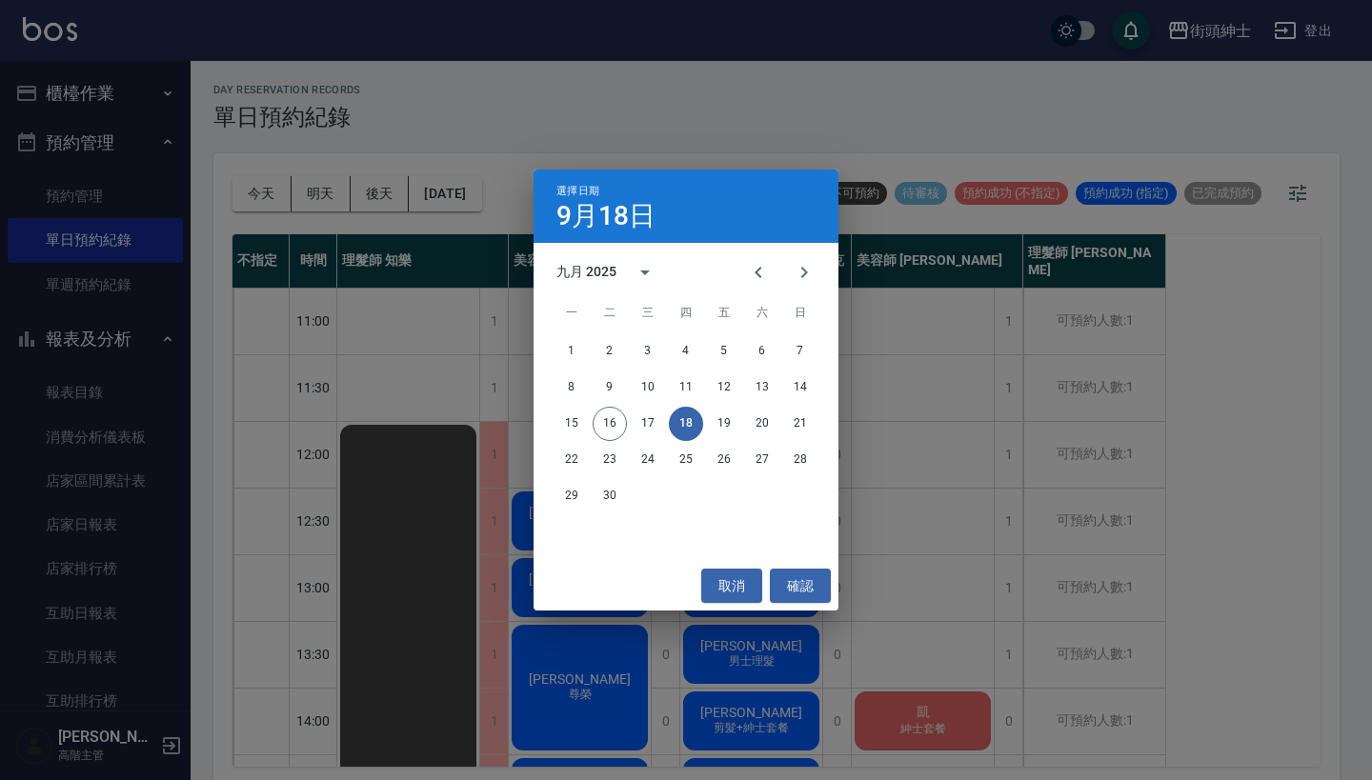
click at [992, 340] on div "選擇日期 [DATE] 九月 2025 一 二 三 四 五 六 日 1 2 3 4 5 6 7 8 9 10 11 12 13 14 15 16 17 18 …" at bounding box center [686, 390] width 1372 height 780
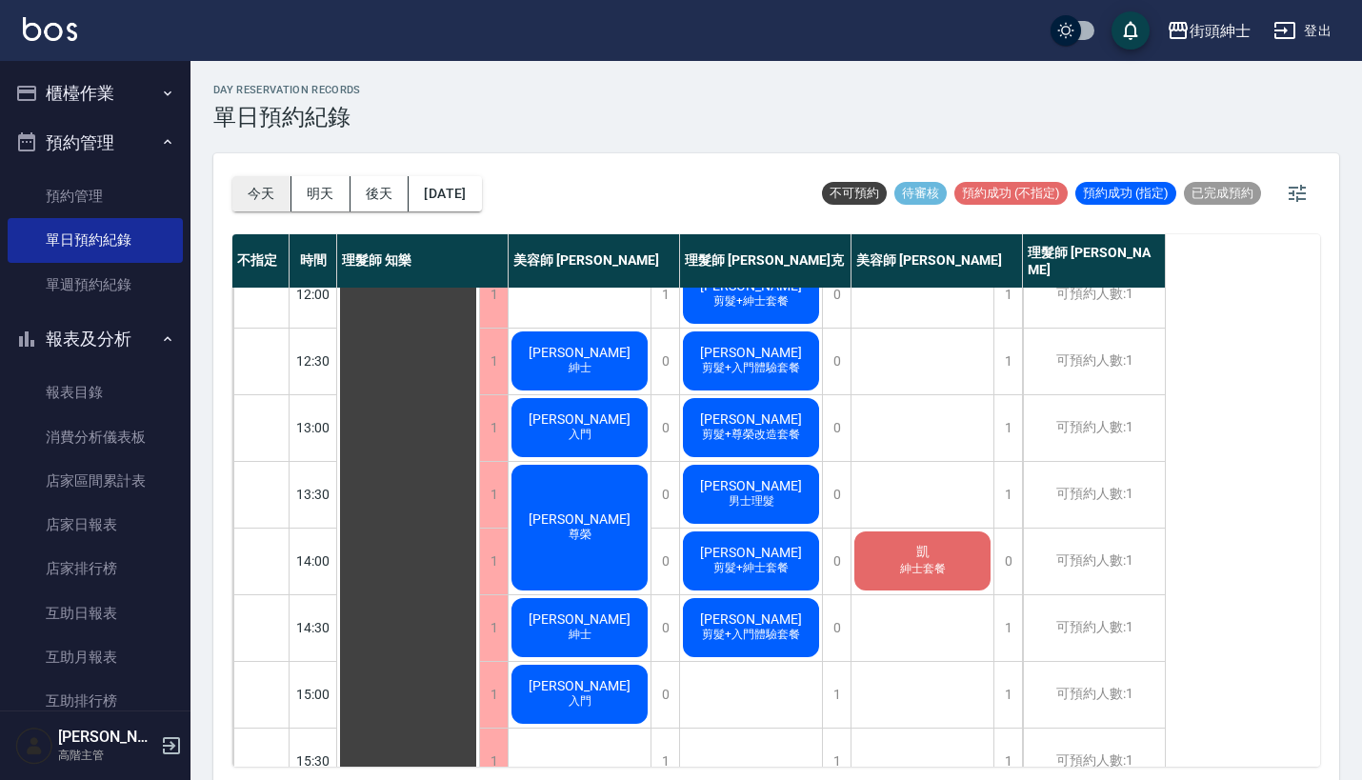
click at [255, 194] on button "今天" at bounding box center [261, 193] width 59 height 35
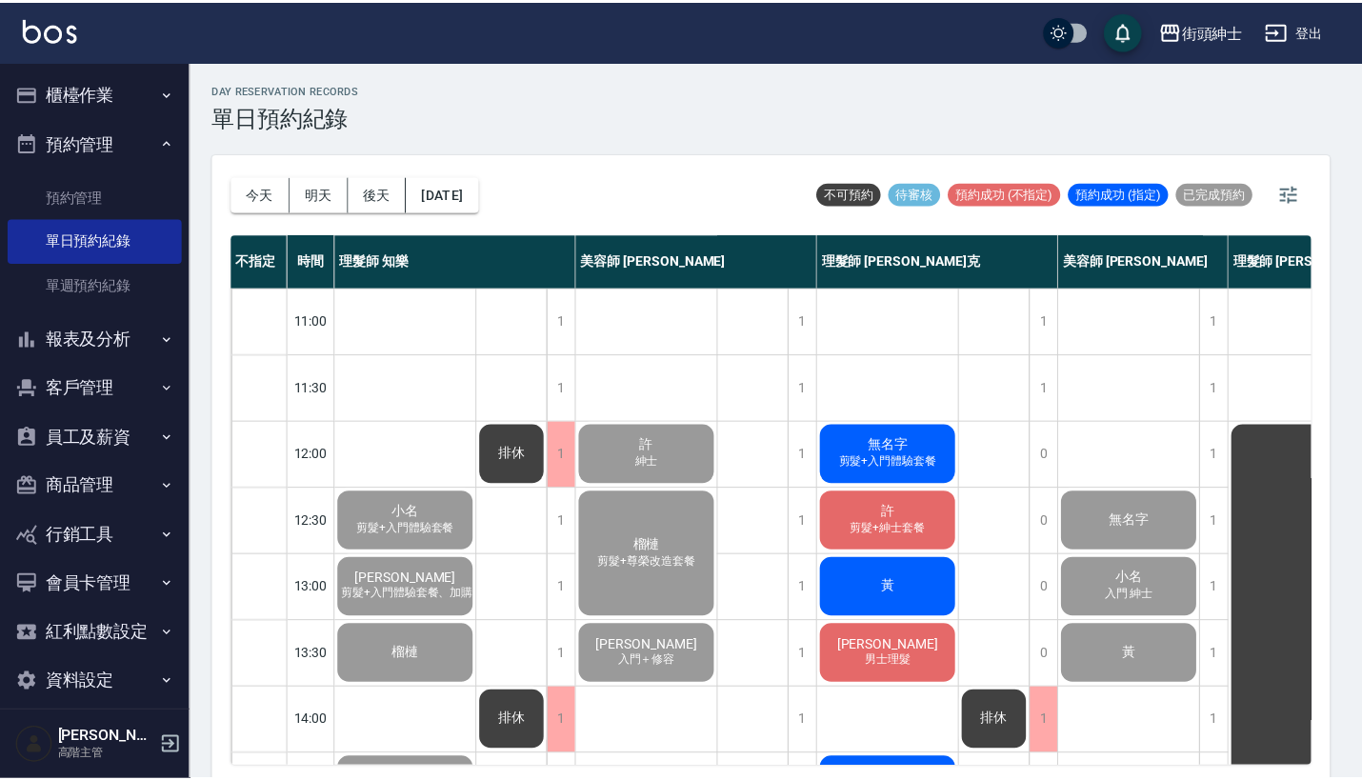
scroll to position [85, 1]
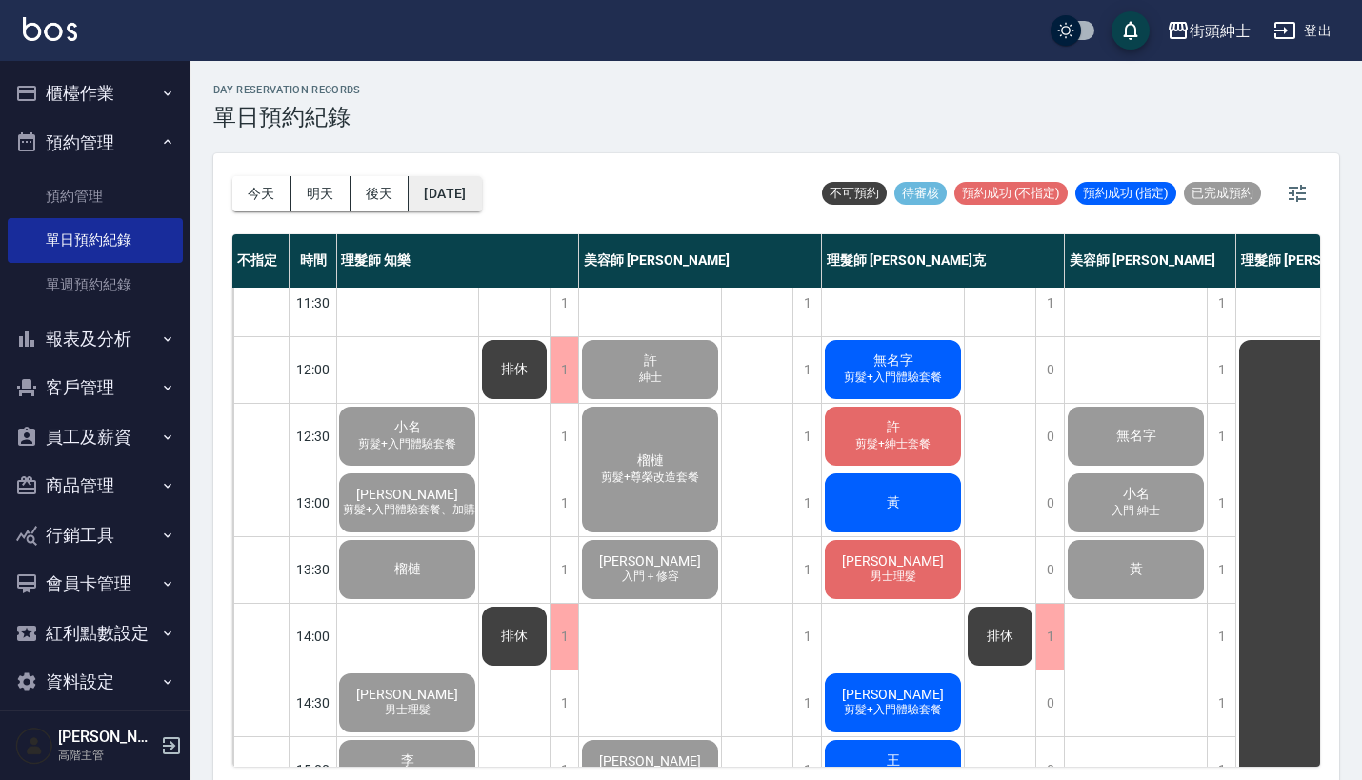
click at [481, 177] on button "[DATE]" at bounding box center [445, 193] width 72 height 35
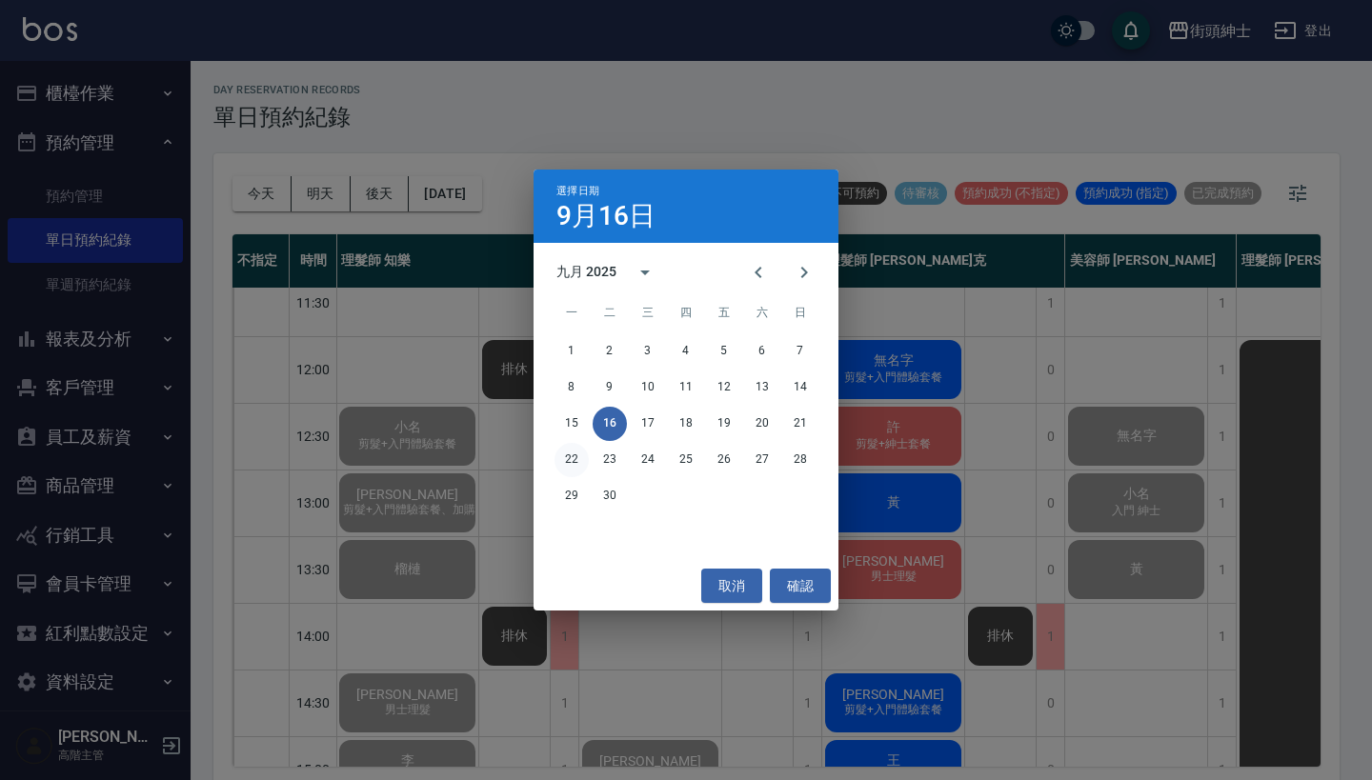
click at [571, 461] on button "22" at bounding box center [571, 460] width 34 height 34
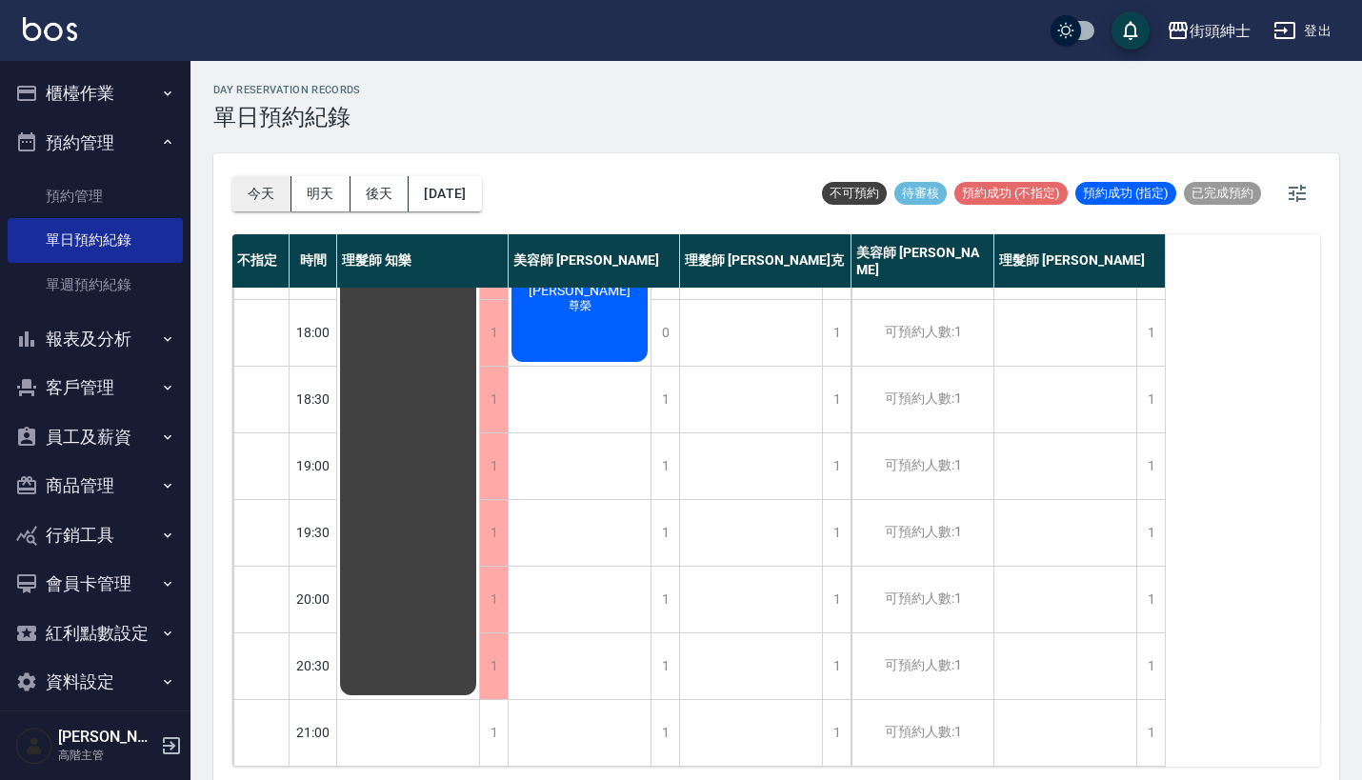
scroll to position [937, 0]
click at [257, 199] on button "今天" at bounding box center [261, 193] width 59 height 35
